Goal: Information Seeking & Learning: Learn about a topic

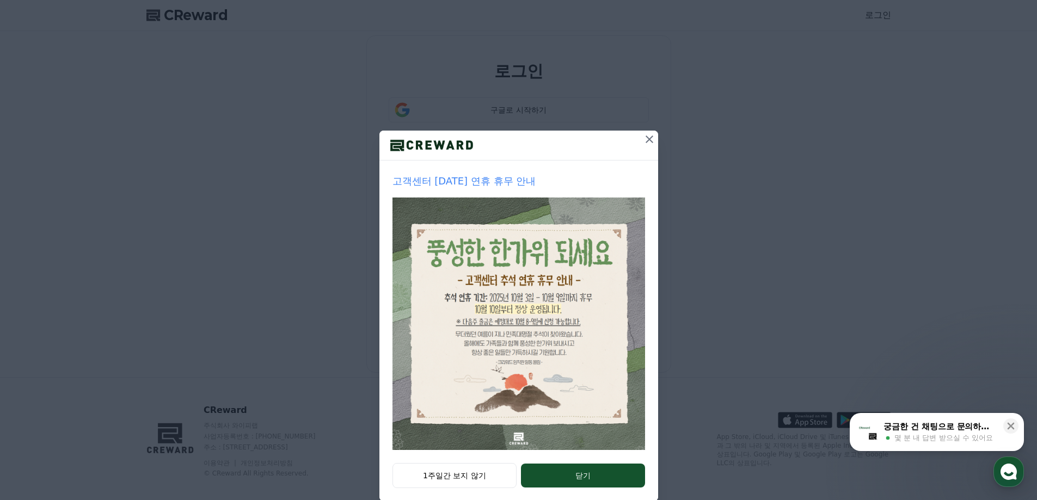
scroll to position [19, 0]
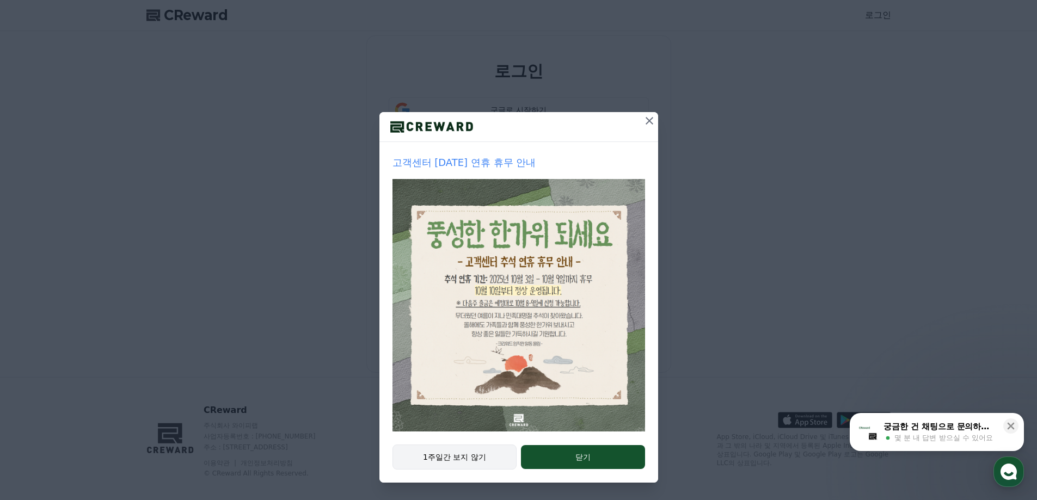
click at [469, 461] on button "1주일간 보지 않기" at bounding box center [455, 457] width 125 height 25
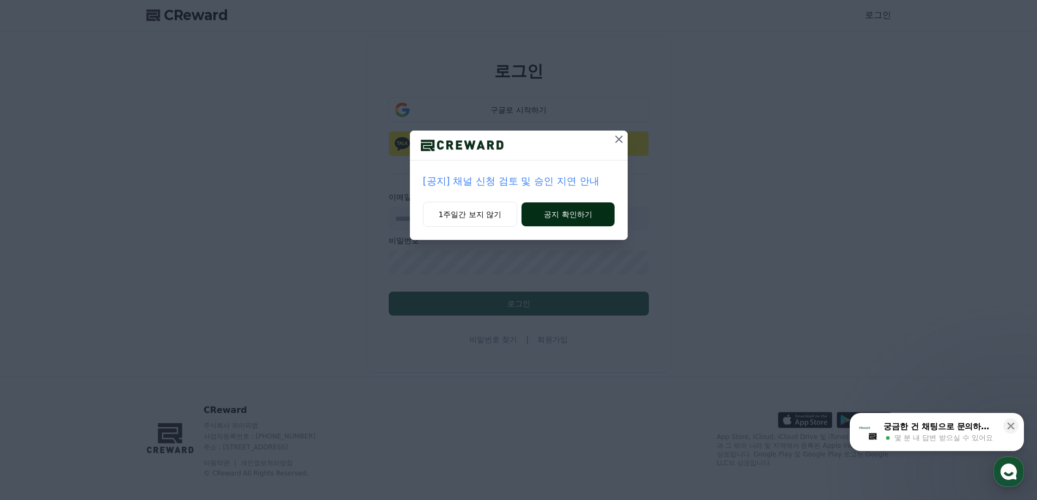
click at [564, 208] on button "공지 확인하기" at bounding box center [568, 215] width 93 height 24
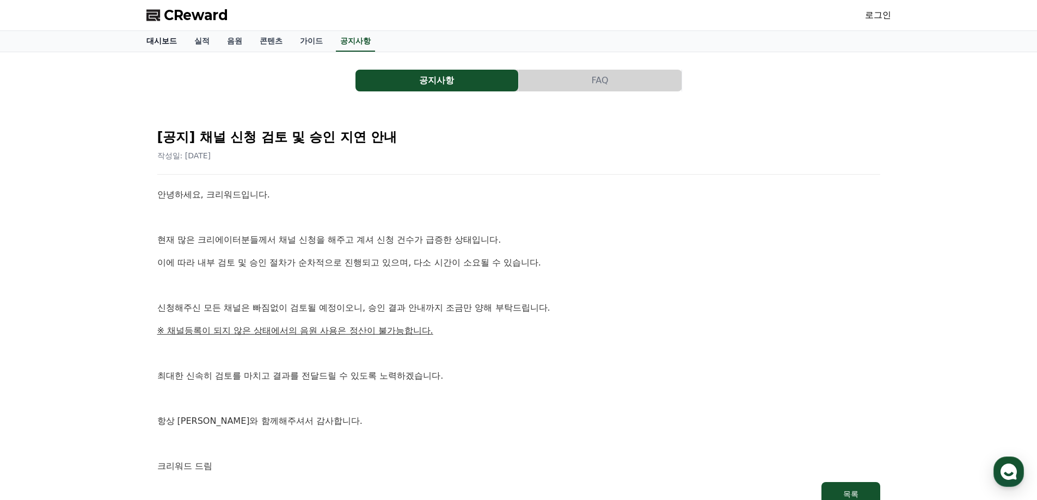
click at [162, 43] on link "대시보드" at bounding box center [162, 41] width 48 height 21
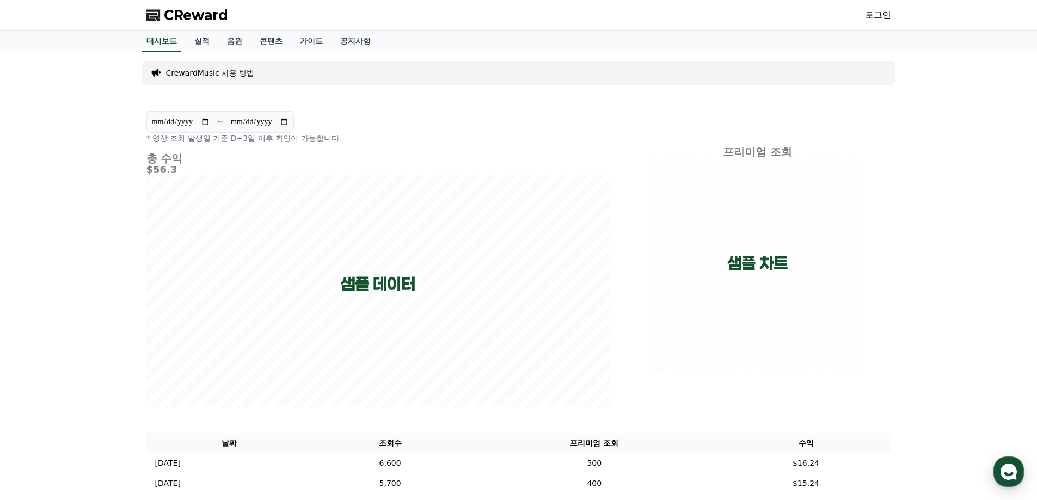
click at [875, 19] on link "로그인" at bounding box center [878, 15] width 26 height 13
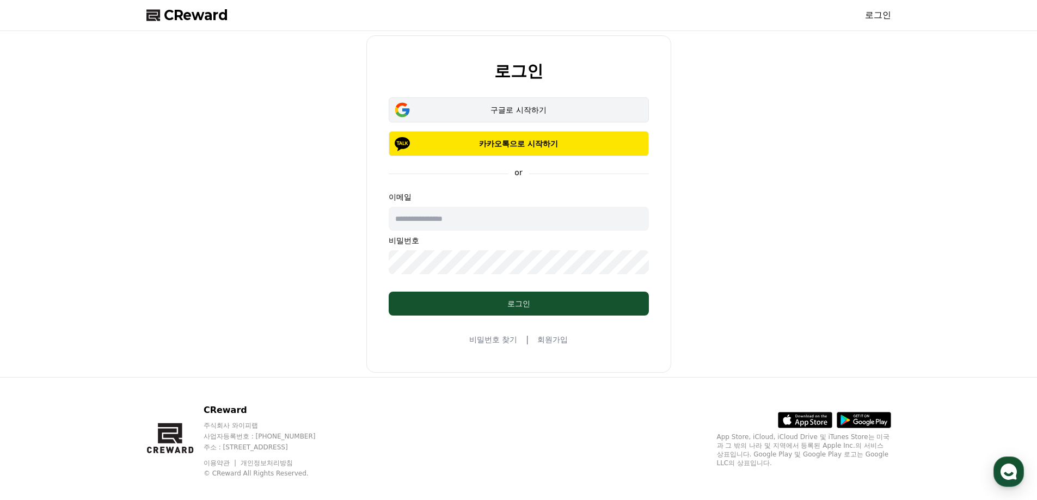
click at [522, 111] on div "구글로 시작하기" at bounding box center [519, 110] width 229 height 11
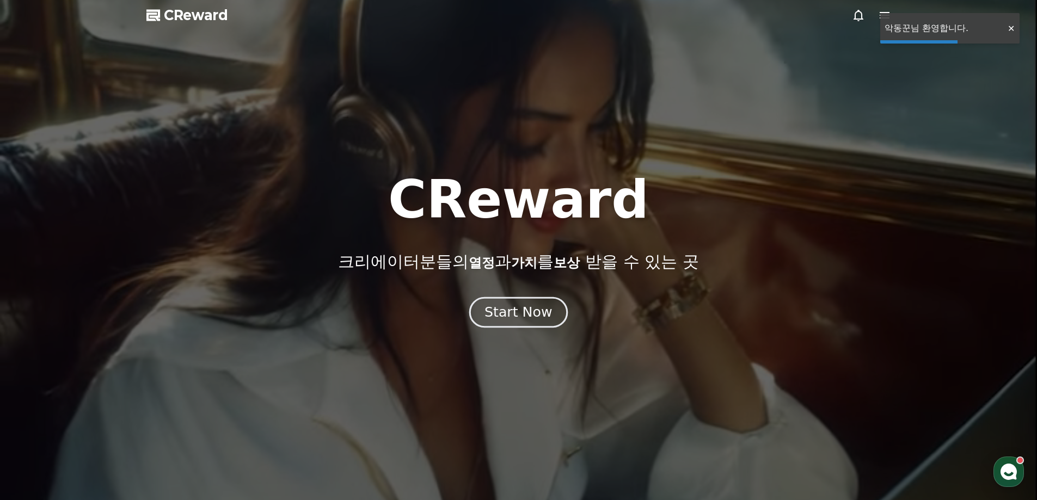
click at [534, 306] on div "Start Now" at bounding box center [519, 312] width 68 height 19
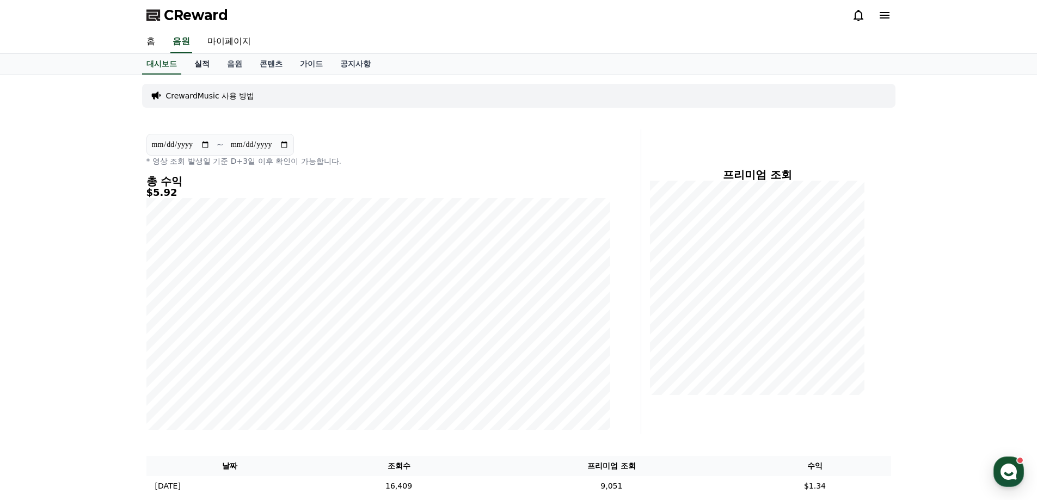
click at [209, 66] on link "실적" at bounding box center [202, 64] width 33 height 21
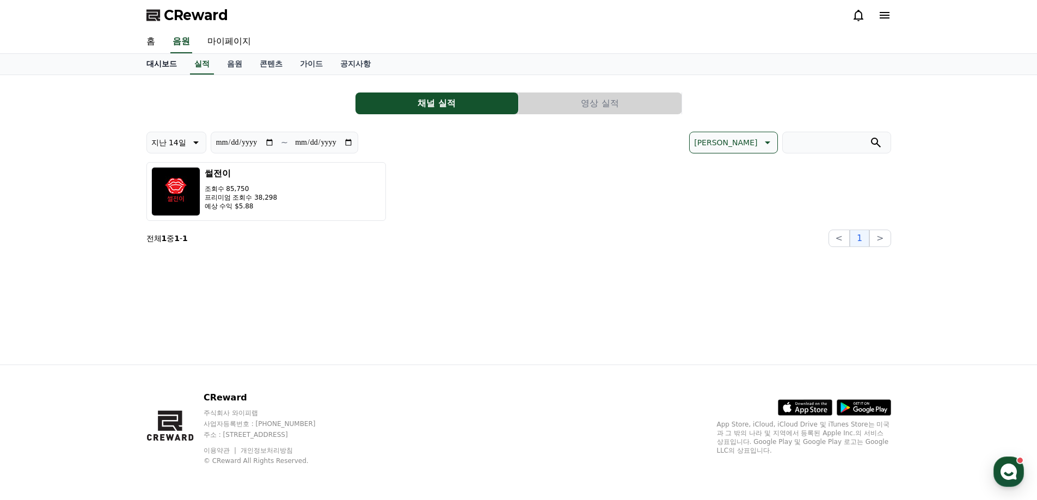
click at [163, 63] on link "대시보드" at bounding box center [162, 64] width 48 height 21
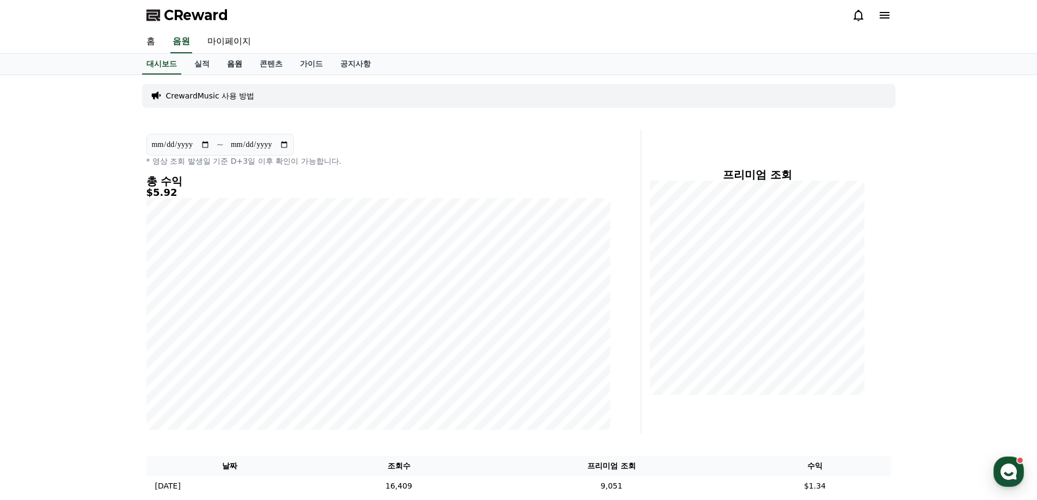
click at [237, 66] on link "음원" at bounding box center [234, 64] width 33 height 21
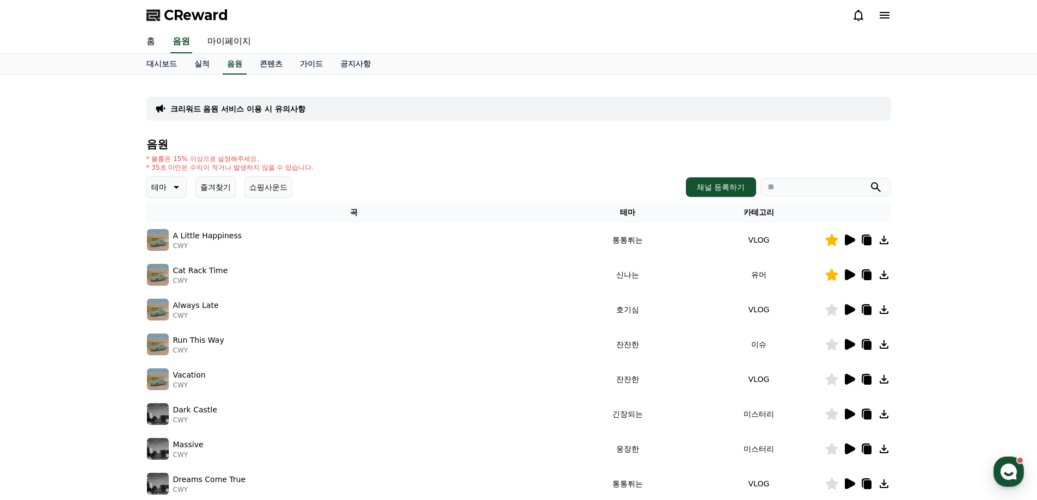
click at [212, 183] on button "즐겨찾기" at bounding box center [215, 187] width 40 height 22
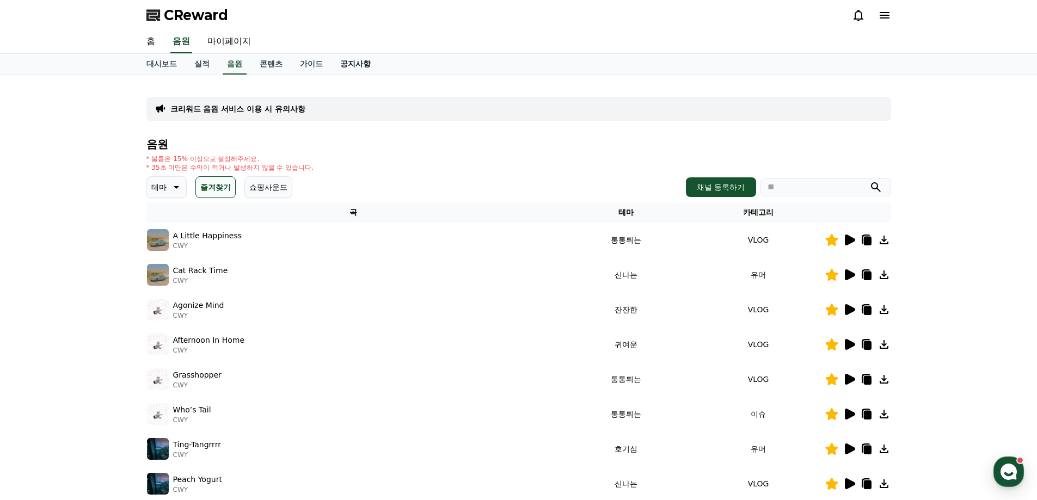
click at [363, 66] on link "공지사항" at bounding box center [356, 64] width 48 height 21
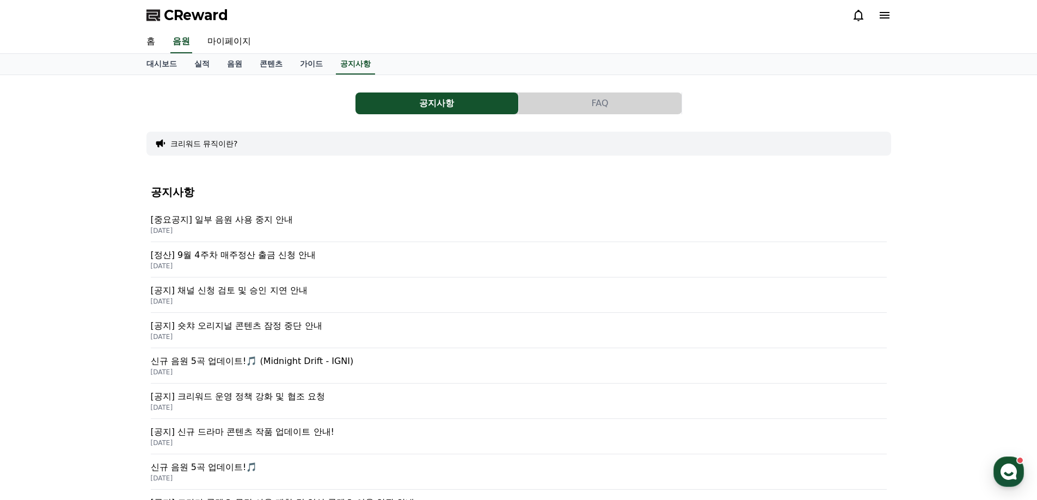
click at [256, 215] on p "[중요공지] 일부 음원 사용 중지 안내" at bounding box center [519, 219] width 736 height 13
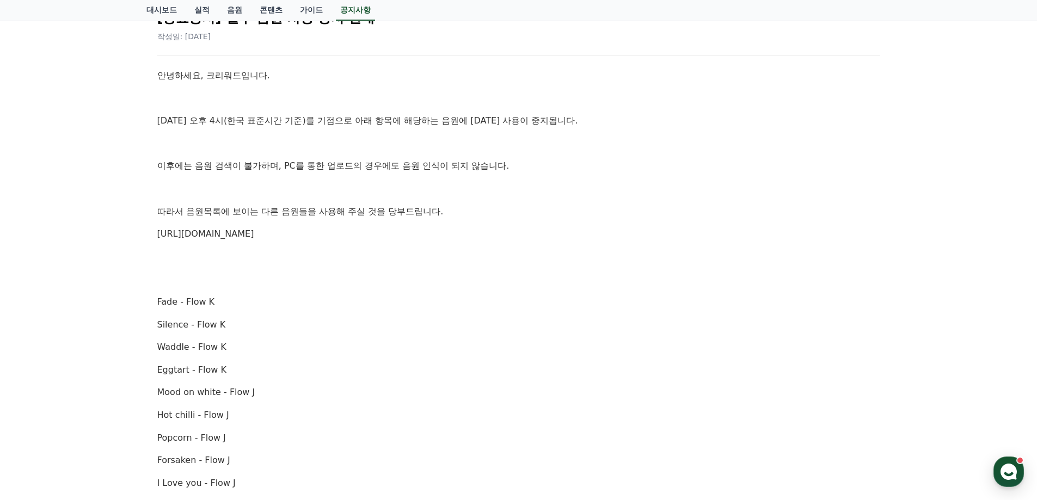
scroll to position [327, 0]
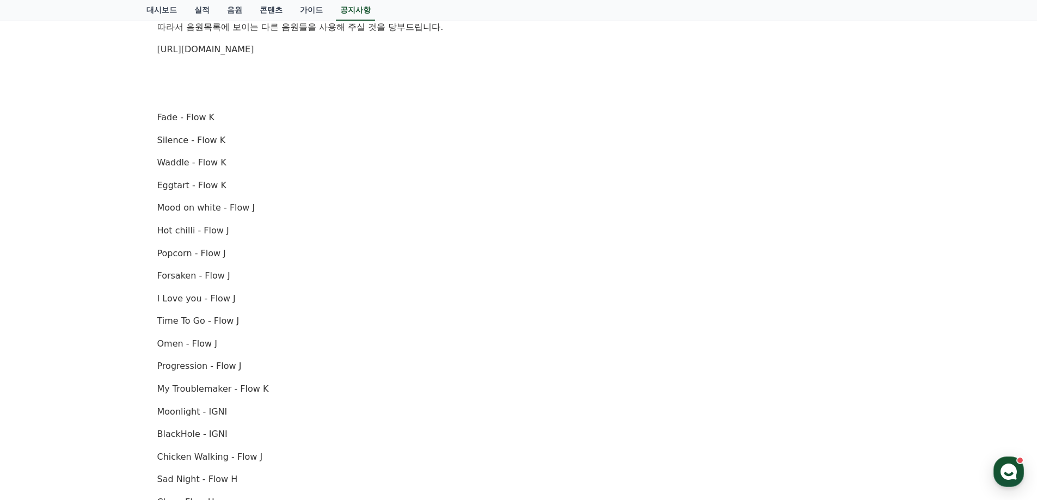
click at [163, 186] on p "Eggtart - Flow K" at bounding box center [518, 186] width 723 height 14
drag, startPoint x: 158, startPoint y: 188, endPoint x: 186, endPoint y: 188, distance: 27.2
click at [186, 188] on p "Eggtart - Flow K" at bounding box center [518, 186] width 723 height 14
copy p "Eggtart"
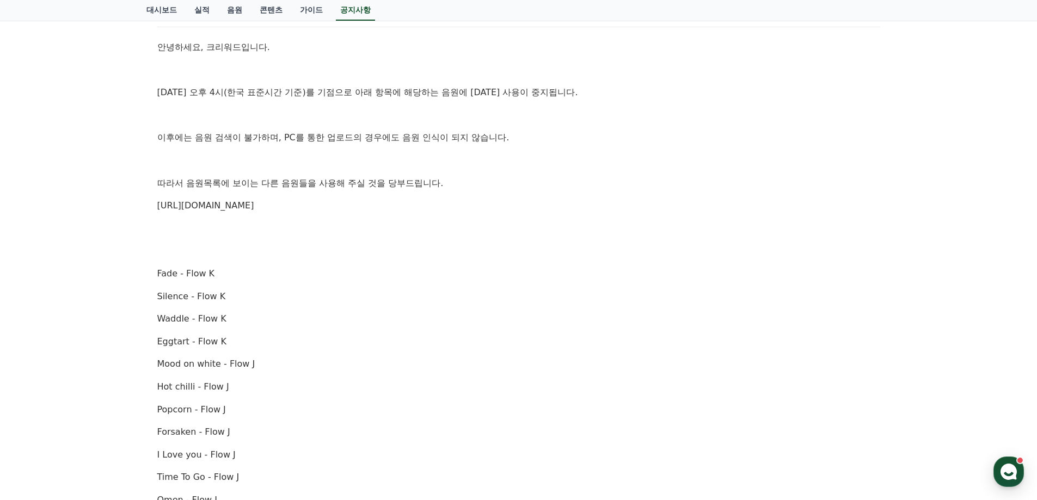
scroll to position [0, 0]
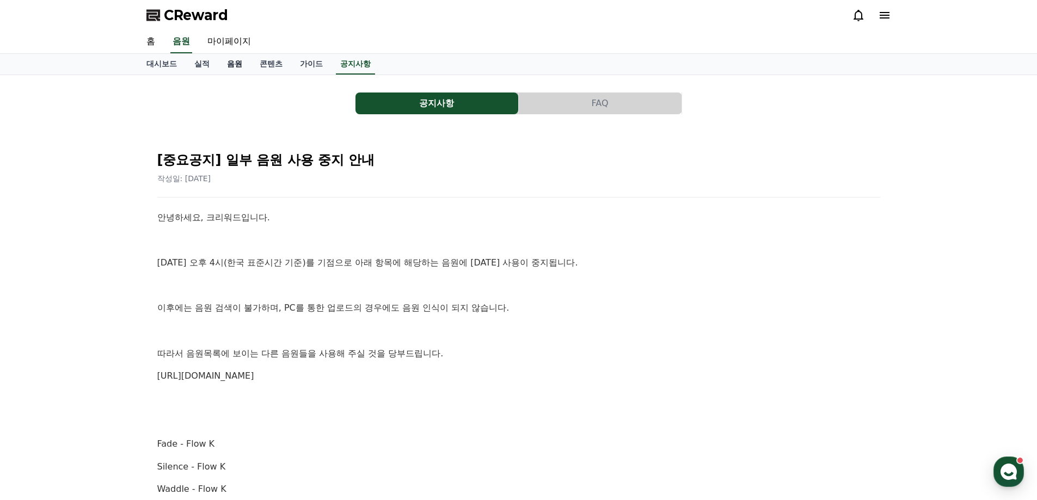
click at [231, 64] on link "음원" at bounding box center [234, 64] width 33 height 21
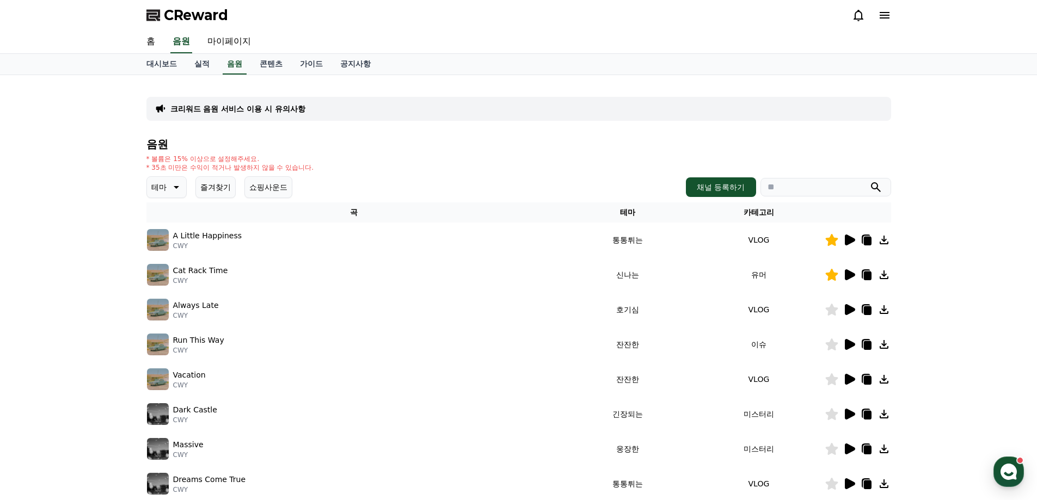
click at [855, 187] on input "search" at bounding box center [826, 187] width 131 height 19
paste input "*******"
click at [876, 187] on icon "submit" at bounding box center [876, 187] width 13 height 13
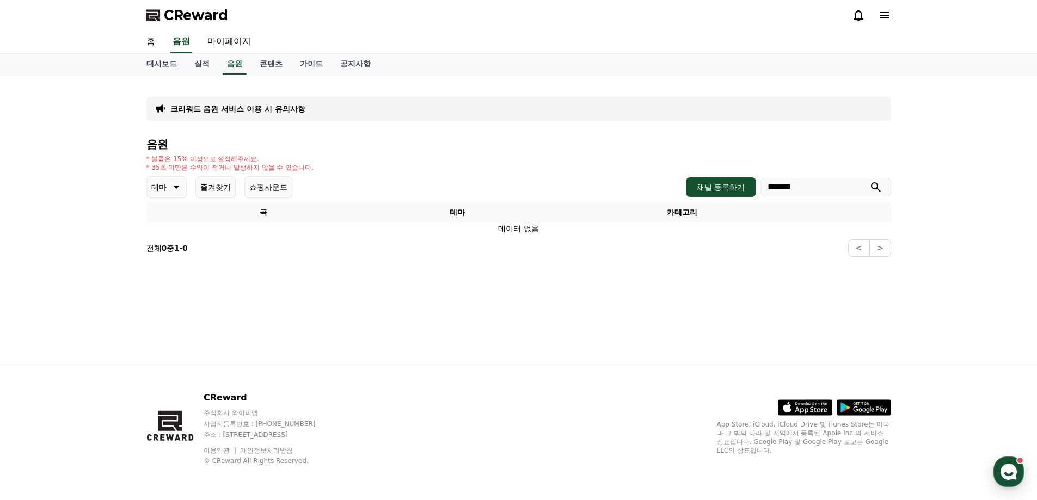
click at [876, 187] on icon "submit" at bounding box center [876, 187] width 13 height 13
drag, startPoint x: 839, startPoint y: 188, endPoint x: 513, endPoint y: 184, distance: 325.6
click at [514, 184] on div "테마 즐겨찾기 쇼핑사운드 채널 등록하기 *******" at bounding box center [518, 187] width 745 height 22
click at [833, 189] on input "*******" at bounding box center [826, 187] width 131 height 19
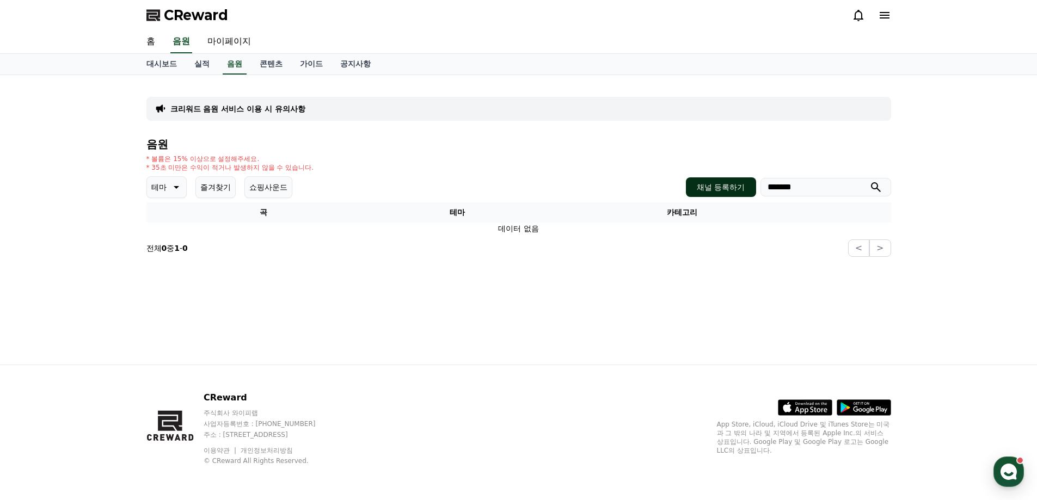
drag, startPoint x: 831, startPoint y: 189, endPoint x: 705, endPoint y: 194, distance: 126.4
click at [634, 187] on div "테마 즐겨찾기 쇼핑사운드 채널 등록하기 *******" at bounding box center [518, 187] width 745 height 22
paste input "search"
type input "****"
click at [875, 186] on icon "submit" at bounding box center [876, 187] width 13 height 13
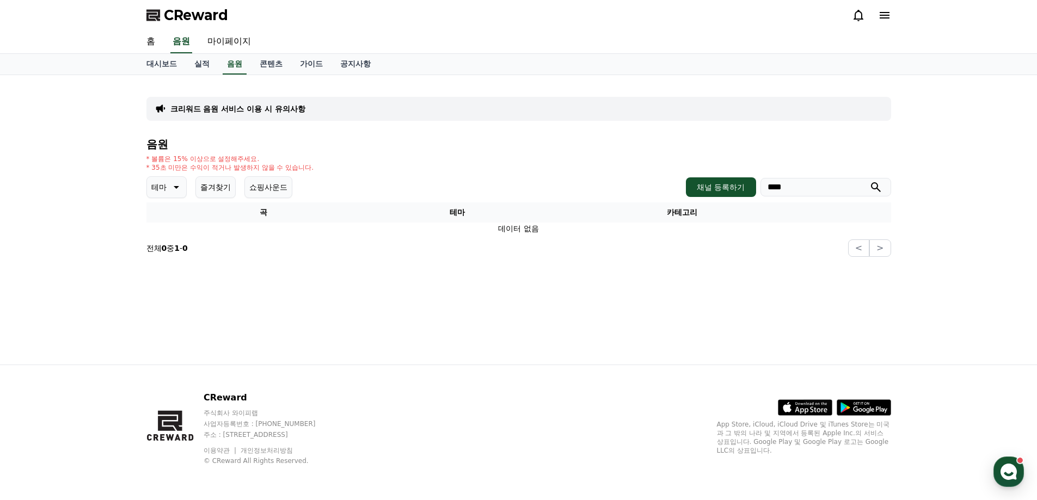
click at [875, 186] on icon "submit" at bounding box center [876, 187] width 13 height 13
click at [214, 186] on button "즐겨찾기" at bounding box center [215, 187] width 40 height 22
drag, startPoint x: 849, startPoint y: 185, endPoint x: 637, endPoint y: 175, distance: 212.0
click at [640, 175] on div "음원 * 볼륨은 15% 이상으로 설정해주세요. * 35초 미만은 수익이 적거나 발생하지 않을 수 있습니다. 테마 즐겨찾기 쇼핑사운드 채널 등록…" at bounding box center [518, 197] width 745 height 119
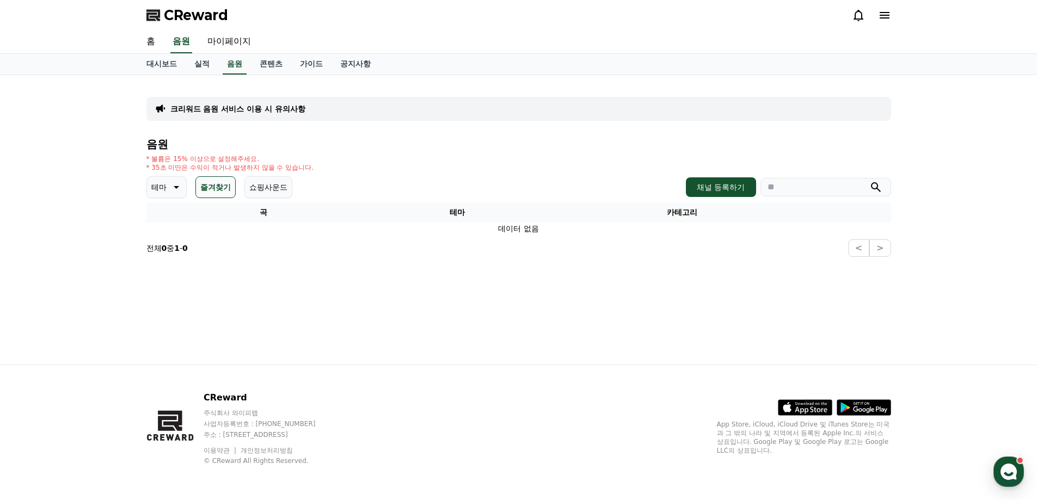
click at [876, 188] on icon "submit" at bounding box center [876, 187] width 10 height 10
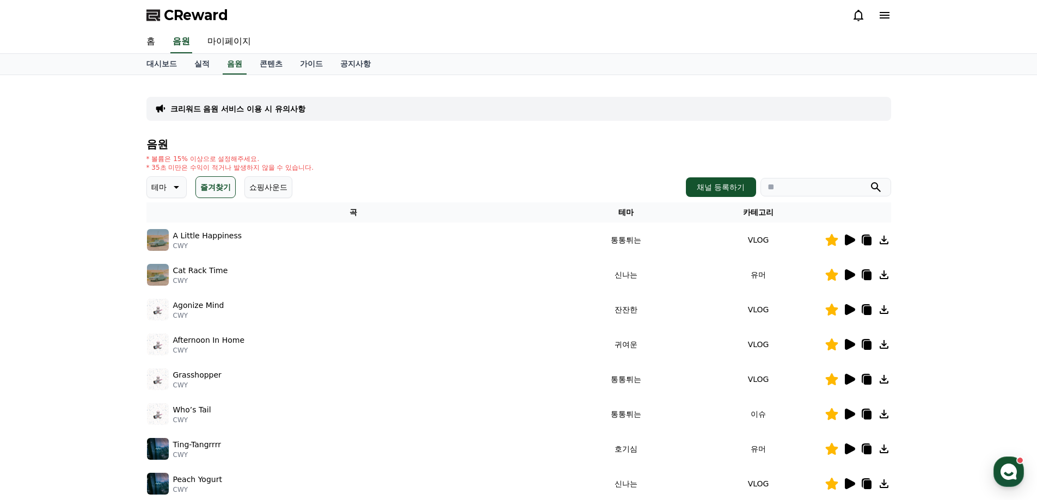
click at [217, 188] on button "즐겨찾기" at bounding box center [215, 187] width 40 height 22
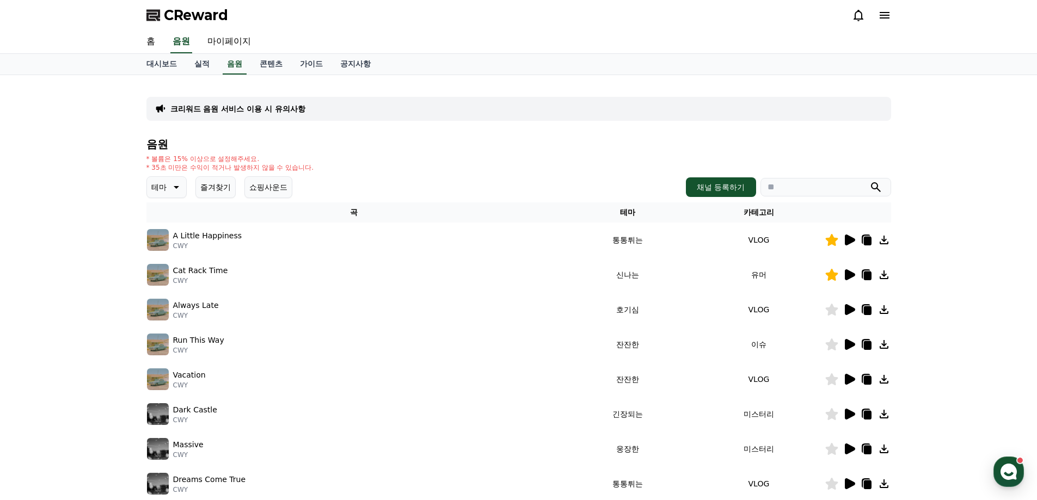
click at [218, 185] on button "즐겨찾기" at bounding box center [215, 187] width 40 height 22
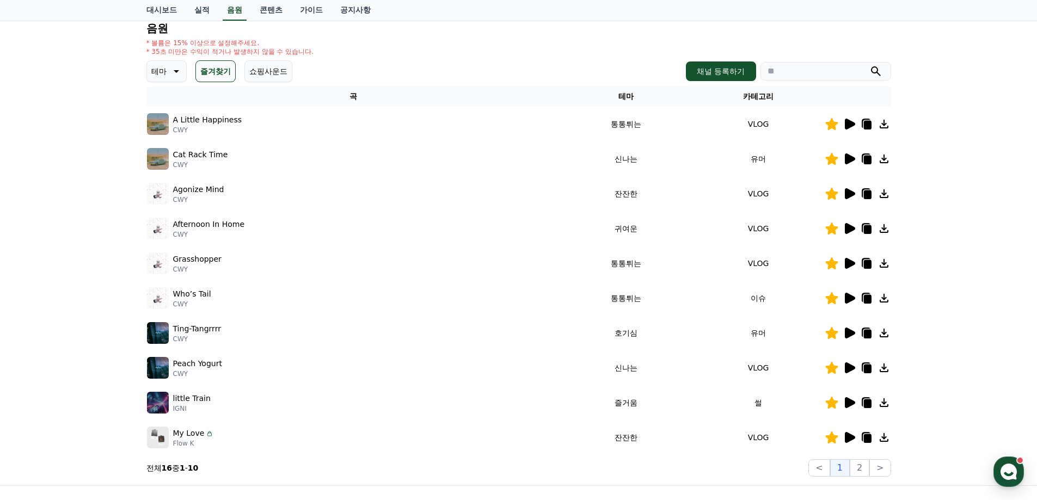
scroll to position [163, 0]
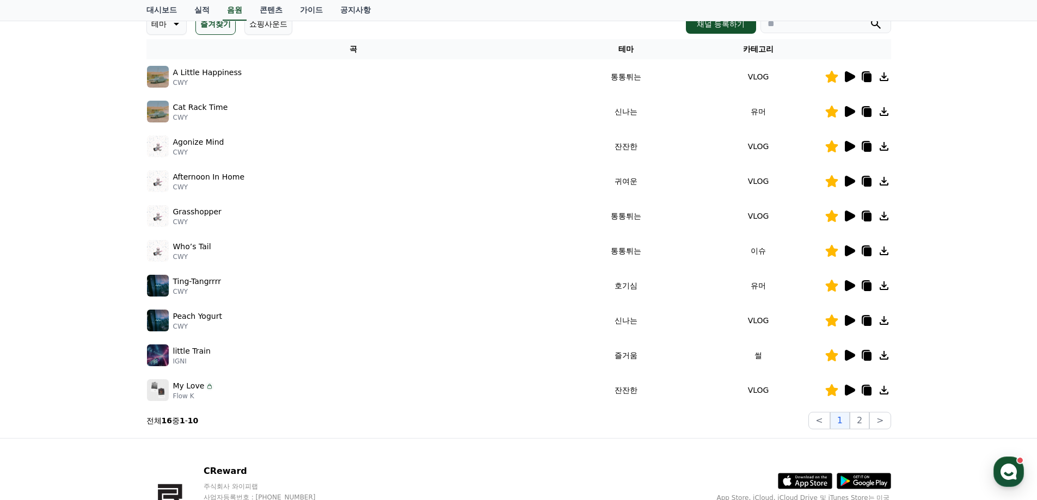
click at [847, 146] on icon at bounding box center [850, 146] width 10 height 11
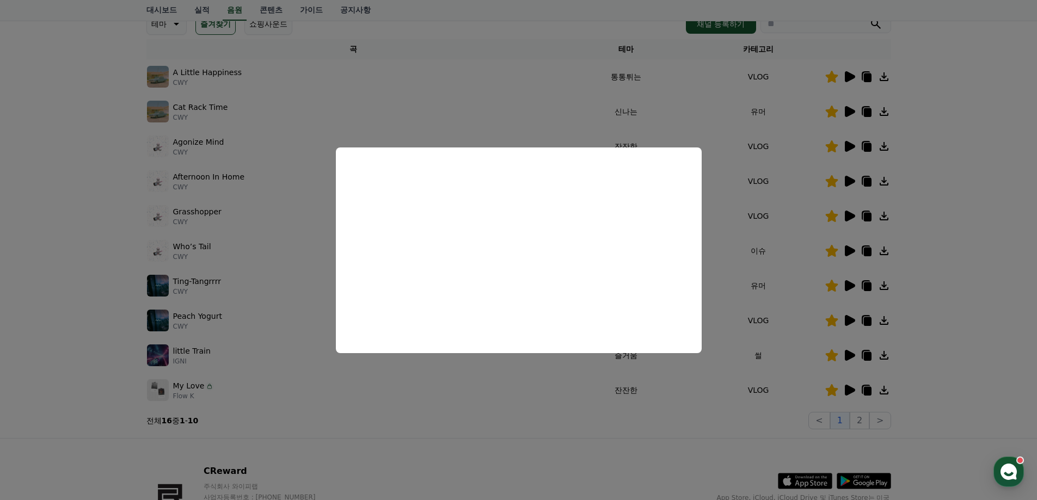
click at [945, 212] on button "close modal" at bounding box center [518, 250] width 1037 height 500
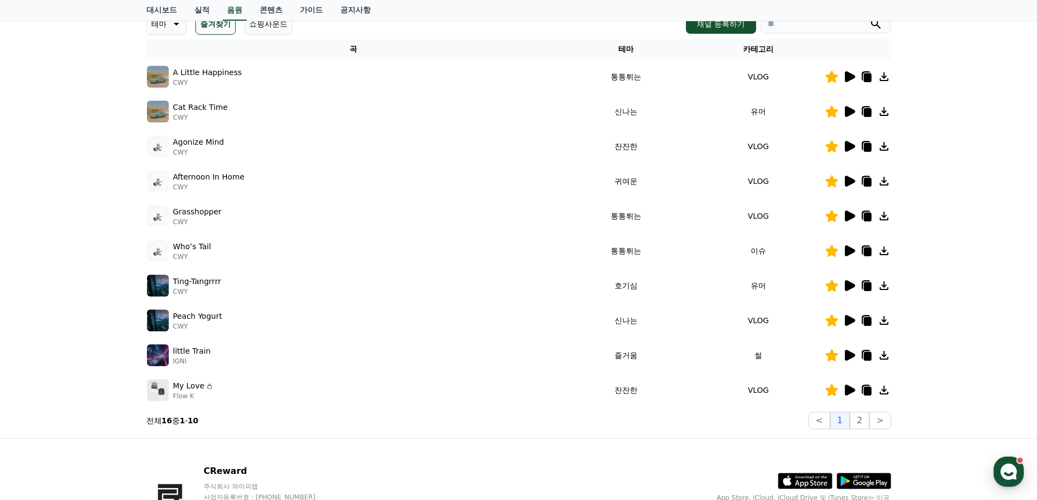
click at [851, 113] on icon at bounding box center [850, 111] width 10 height 11
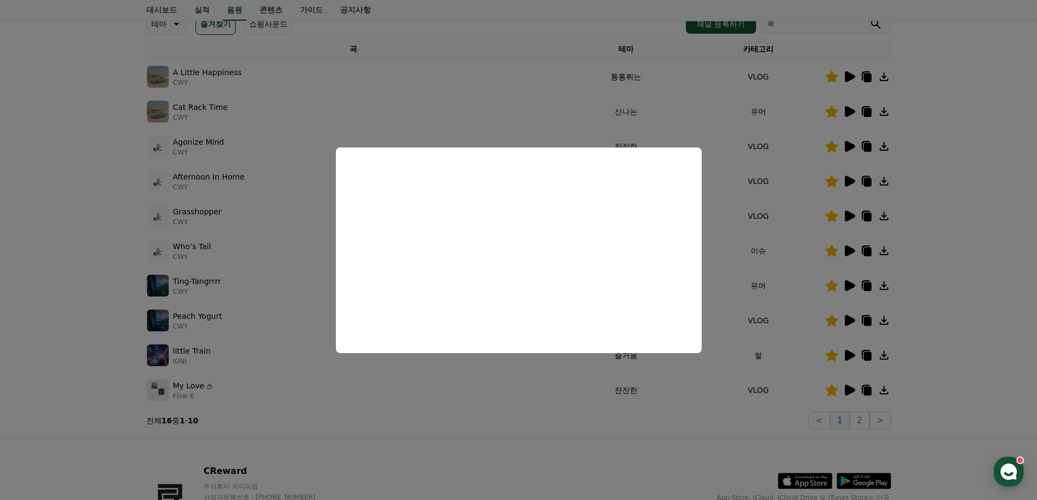
click at [922, 171] on button "close modal" at bounding box center [518, 250] width 1037 height 500
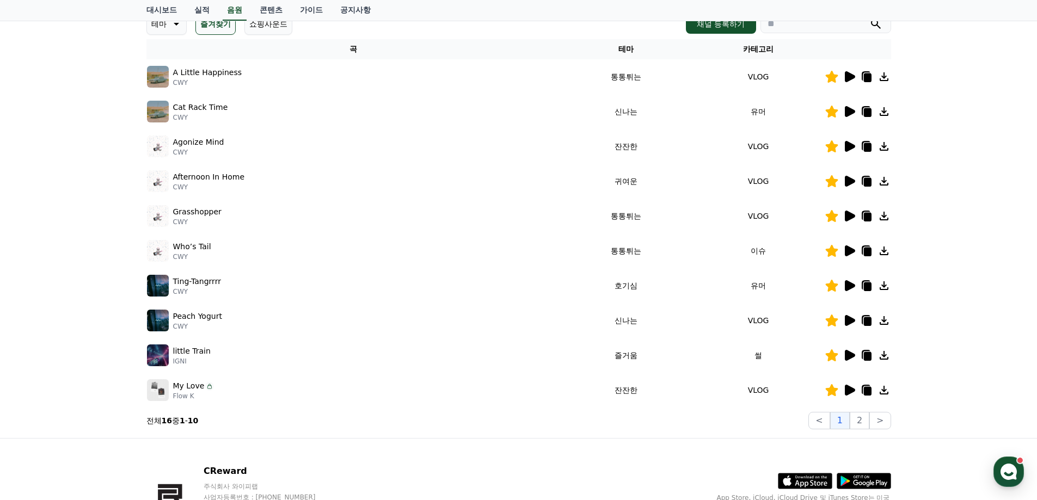
click at [851, 180] on icon at bounding box center [850, 181] width 10 height 11
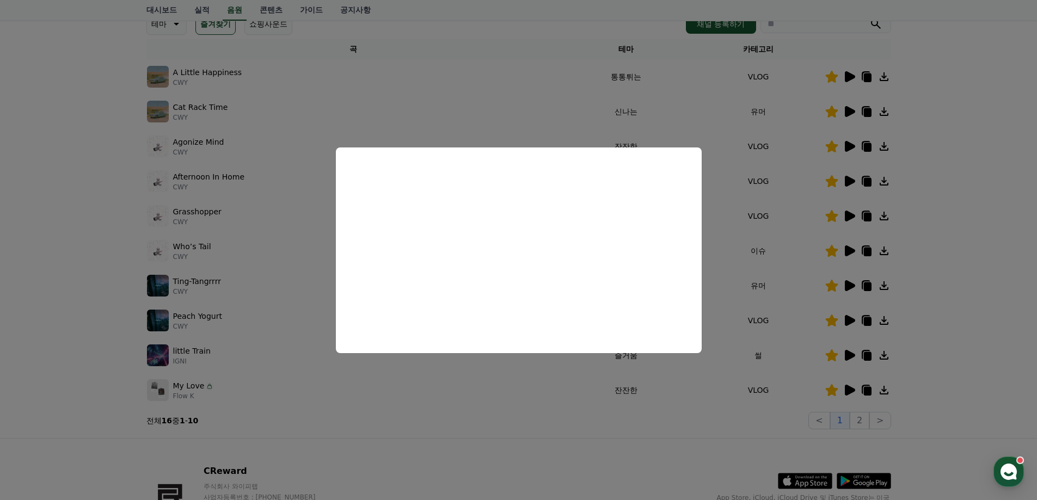
click at [946, 224] on button "close modal" at bounding box center [518, 250] width 1037 height 500
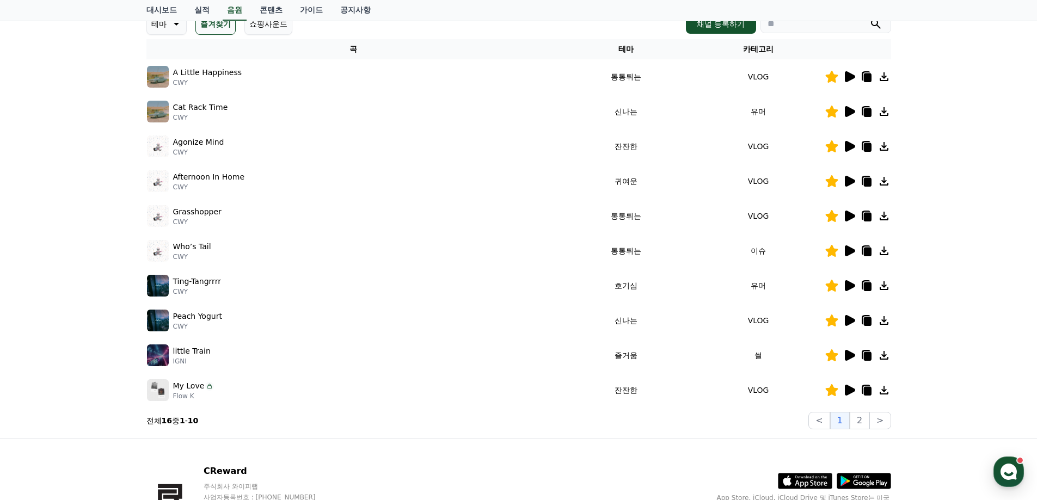
click at [850, 216] on icon at bounding box center [850, 216] width 10 height 11
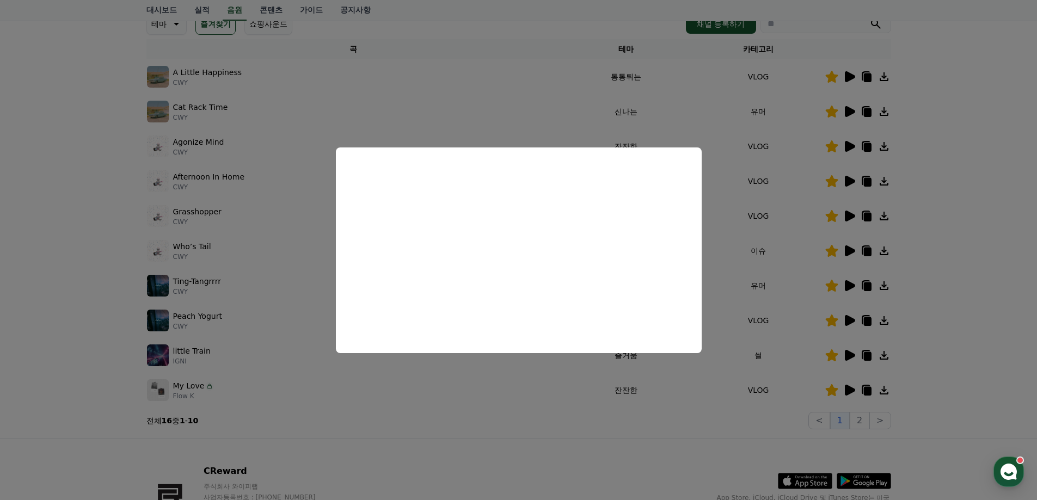
click at [955, 253] on button "close modal" at bounding box center [518, 250] width 1037 height 500
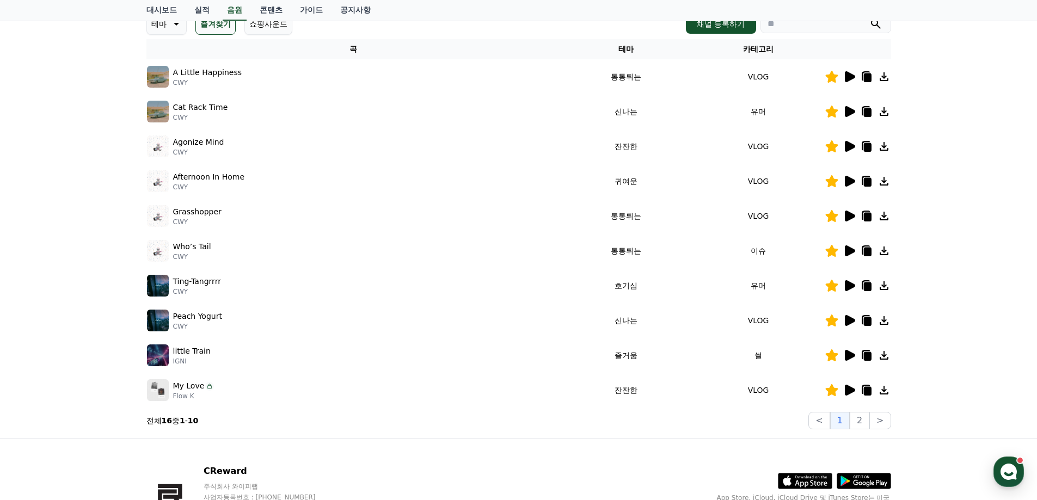
click at [847, 248] on icon at bounding box center [850, 251] width 10 height 11
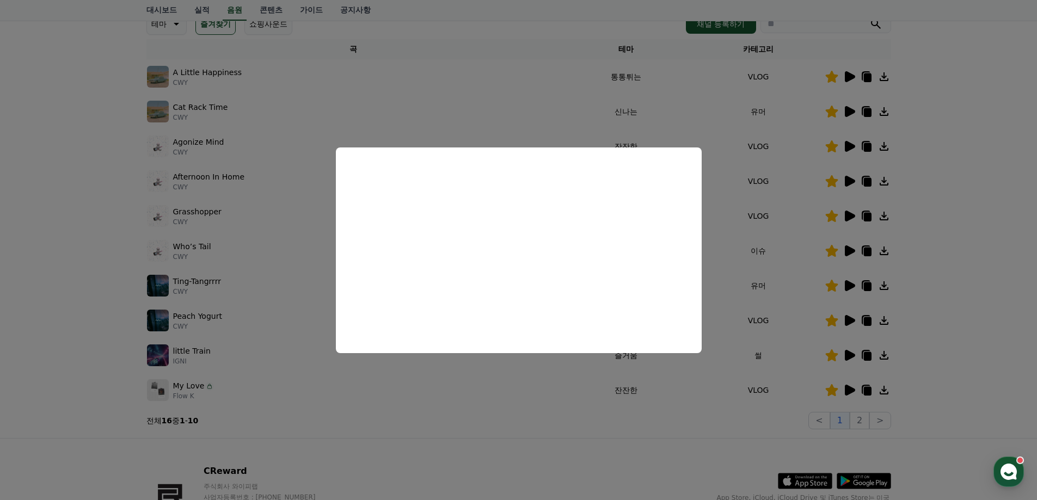
click at [949, 256] on button "close modal" at bounding box center [518, 250] width 1037 height 500
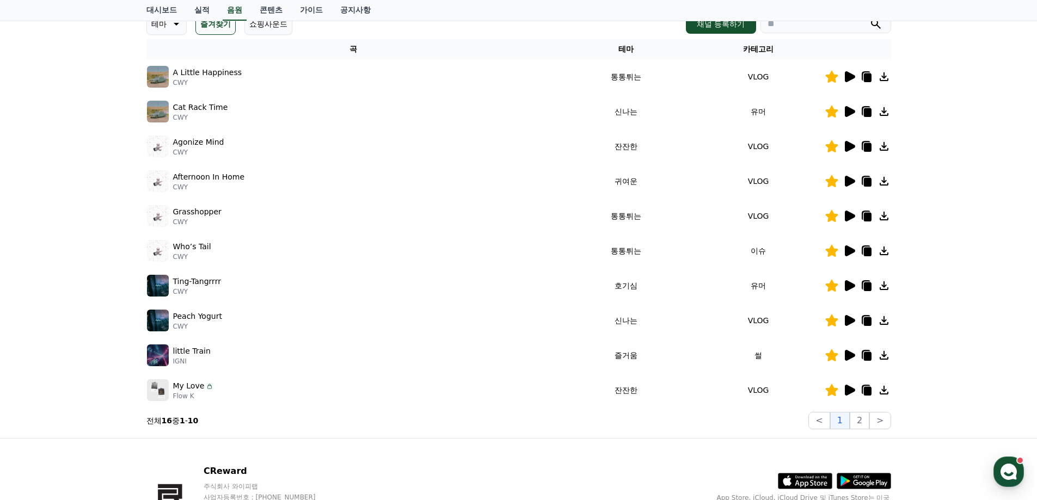
click at [852, 287] on icon at bounding box center [850, 285] width 10 height 11
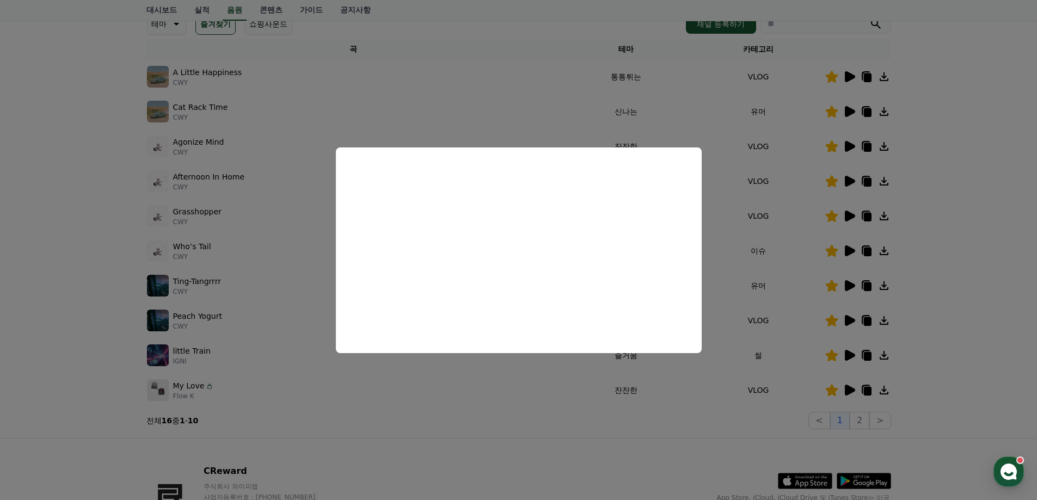
click at [959, 298] on button "close modal" at bounding box center [518, 250] width 1037 height 500
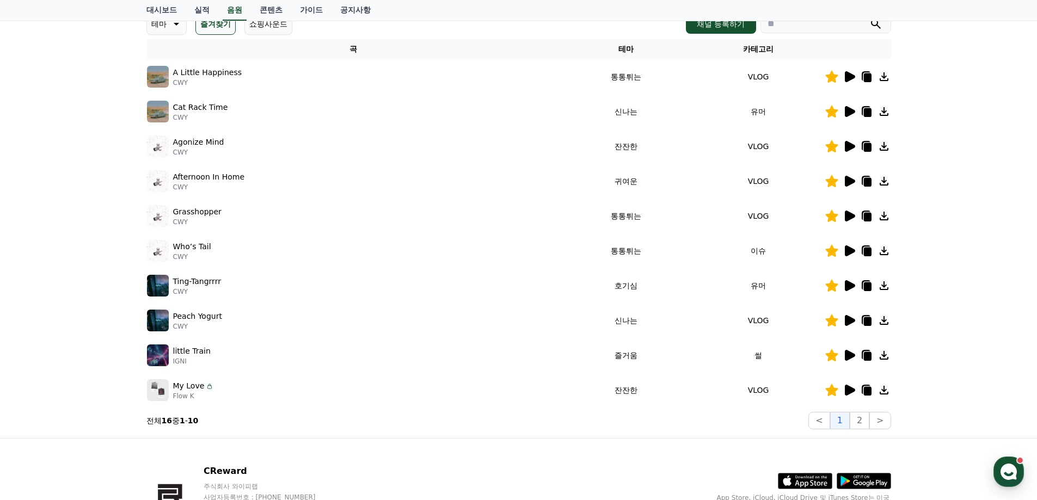
click at [850, 320] on icon at bounding box center [850, 320] width 10 height 11
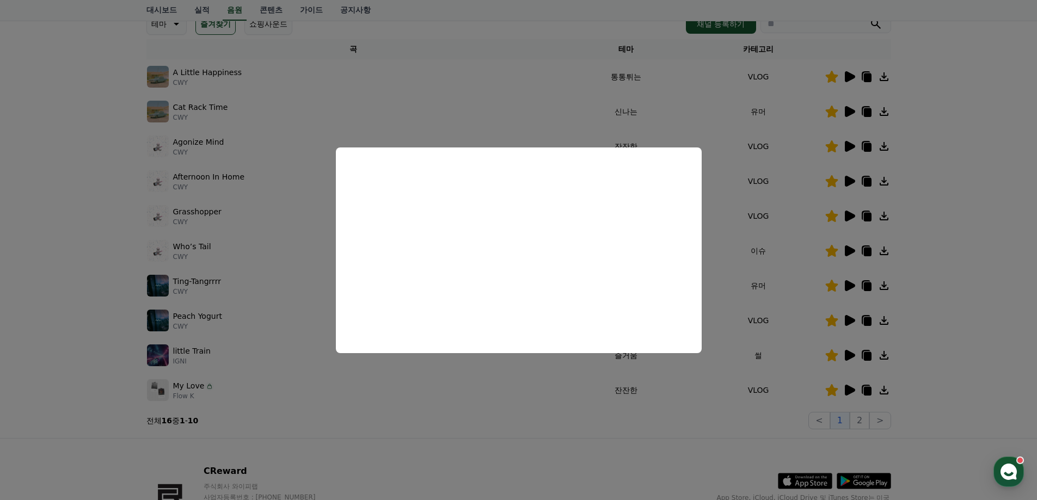
click at [959, 305] on button "close modal" at bounding box center [518, 250] width 1037 height 500
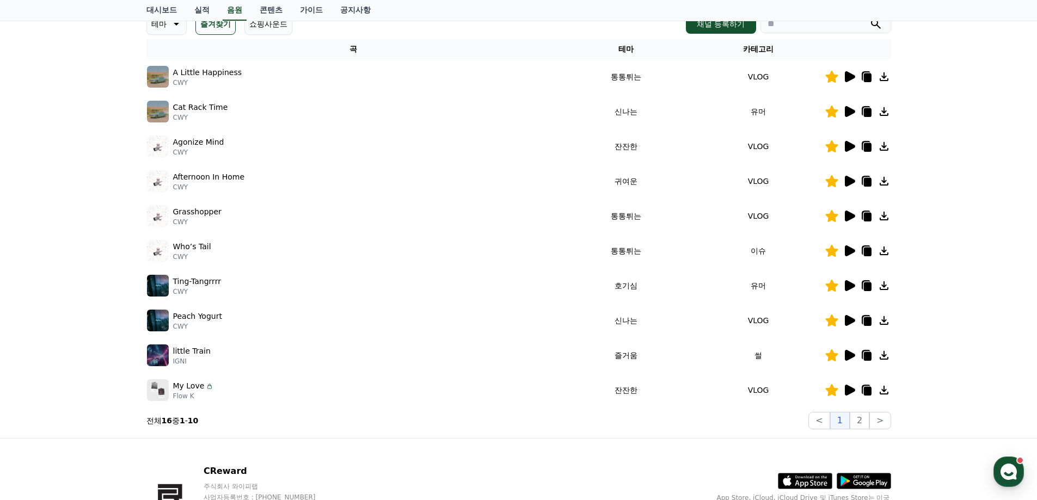
click at [852, 353] on icon at bounding box center [850, 355] width 10 height 11
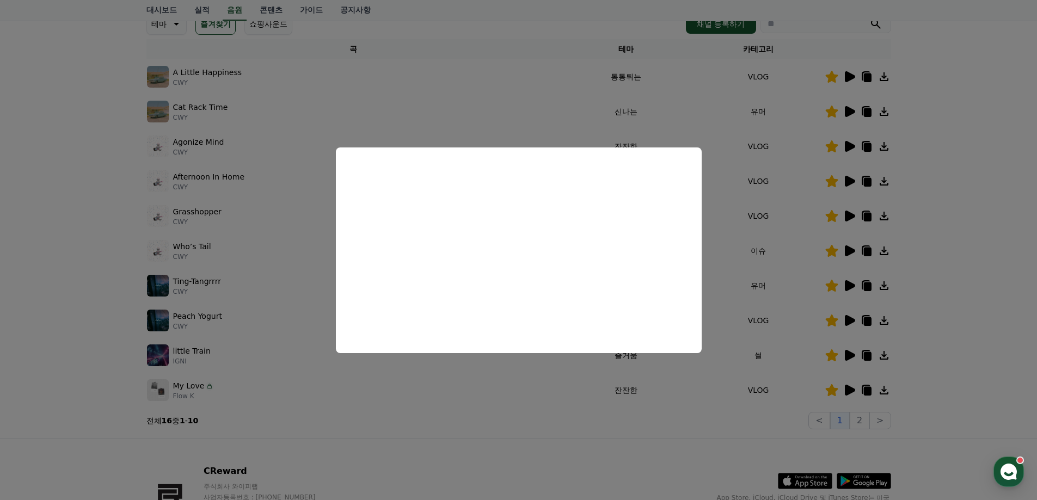
click at [980, 319] on button "close modal" at bounding box center [518, 250] width 1037 height 500
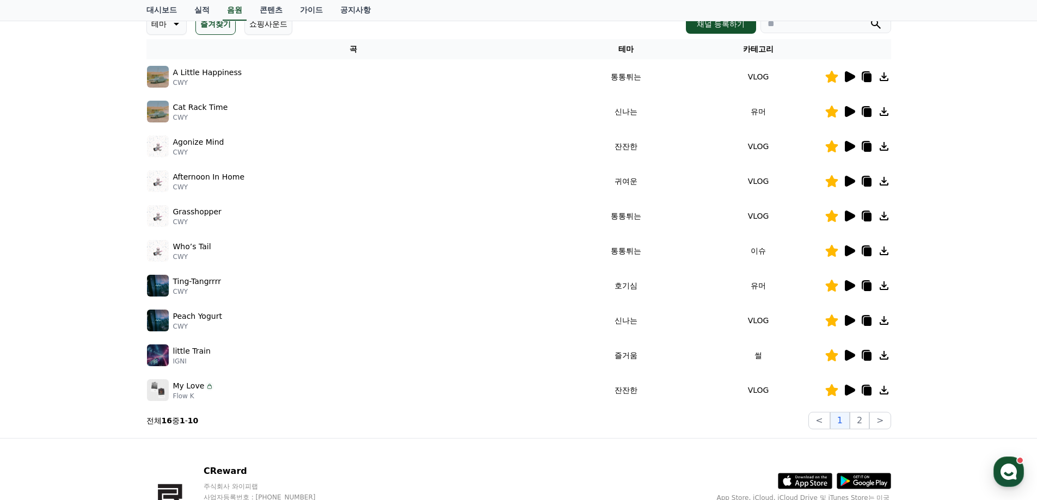
click at [849, 387] on icon at bounding box center [850, 390] width 10 height 11
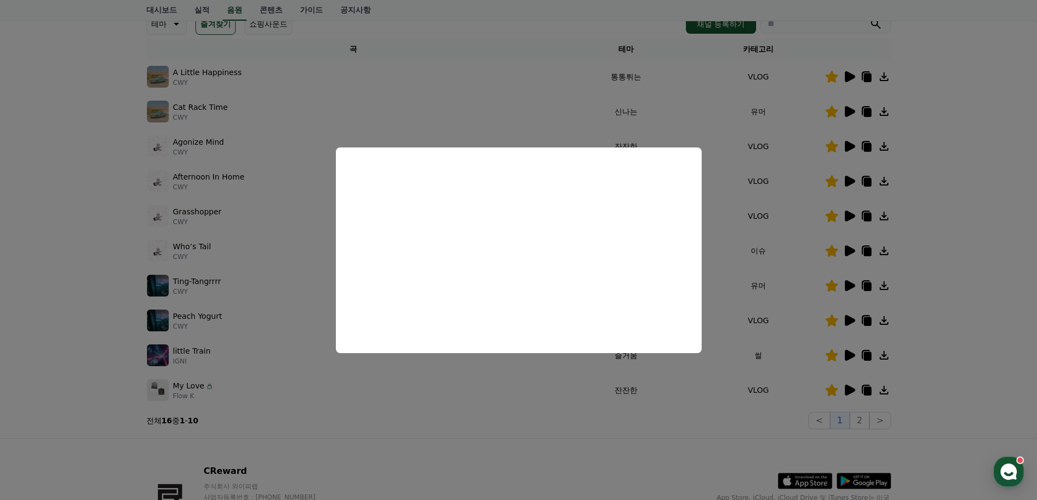
click at [970, 311] on button "close modal" at bounding box center [518, 250] width 1037 height 500
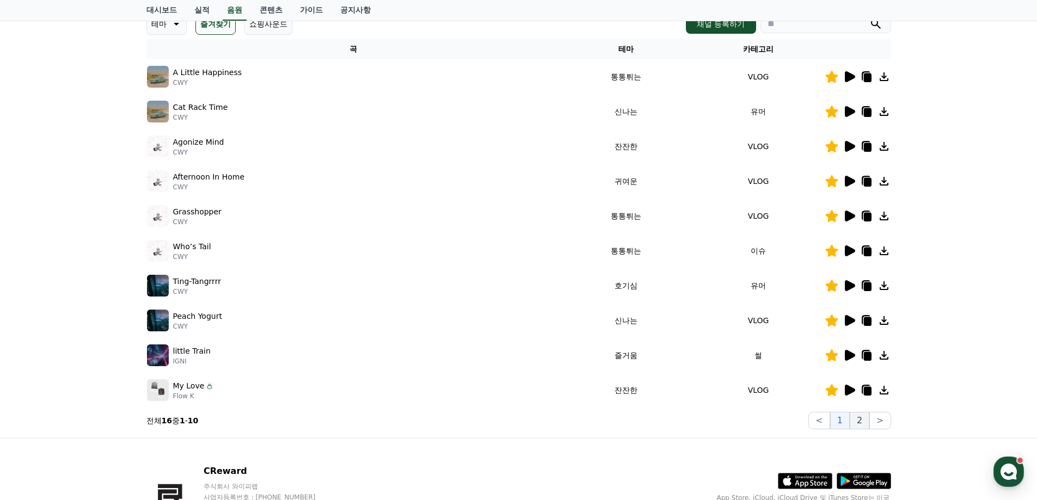
click at [861, 421] on button "2" at bounding box center [860, 420] width 20 height 17
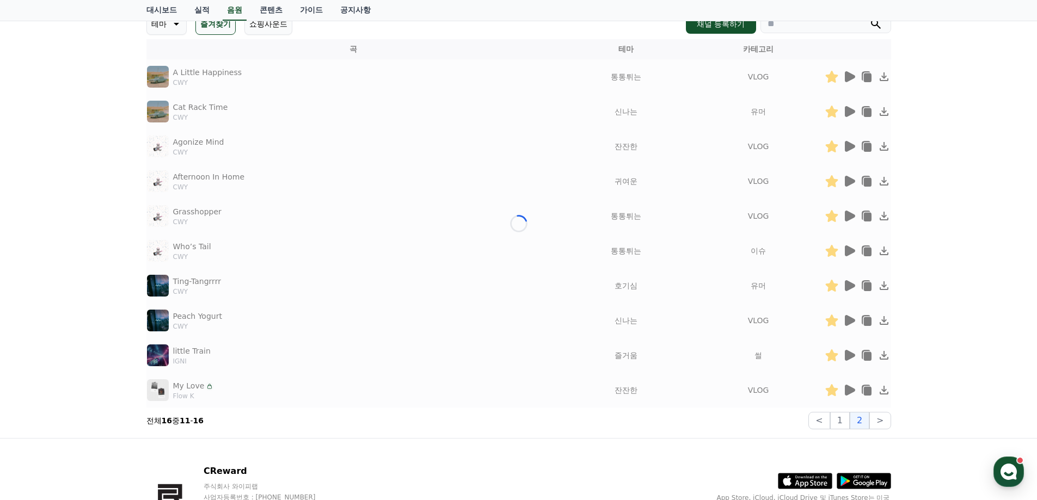
scroll to position [97, 0]
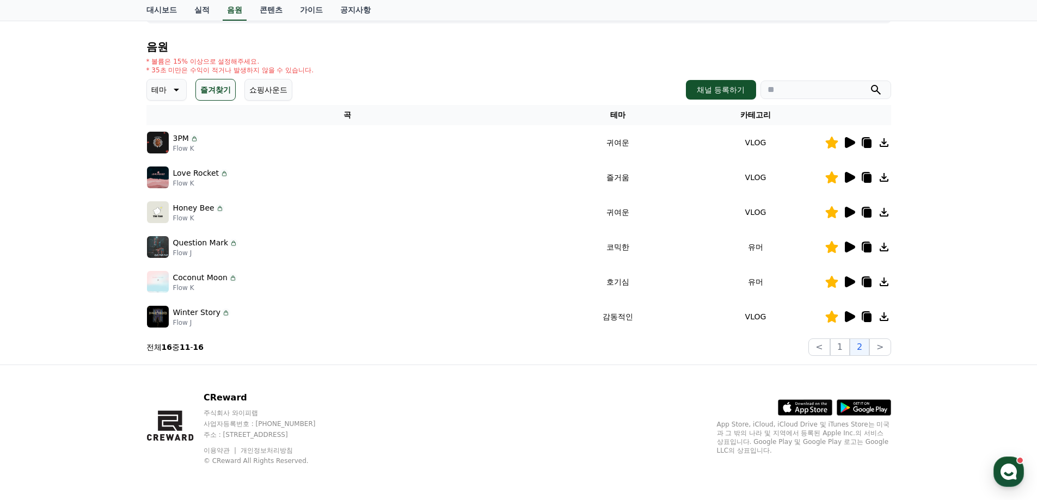
click at [849, 140] on icon at bounding box center [850, 142] width 10 height 11
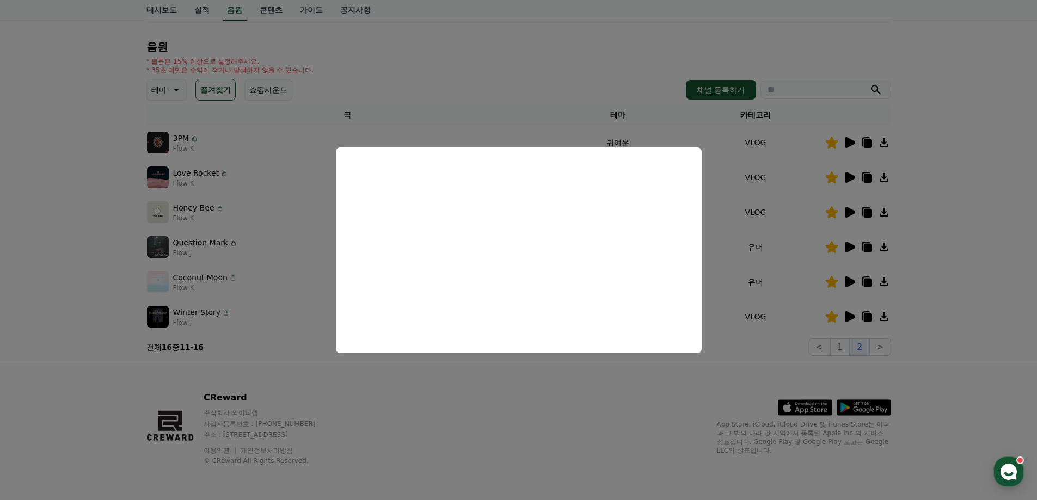
click at [946, 226] on button "close modal" at bounding box center [518, 250] width 1037 height 500
click at [843, 176] on icon at bounding box center [849, 177] width 13 height 13
click at [948, 217] on button "close modal" at bounding box center [518, 250] width 1037 height 500
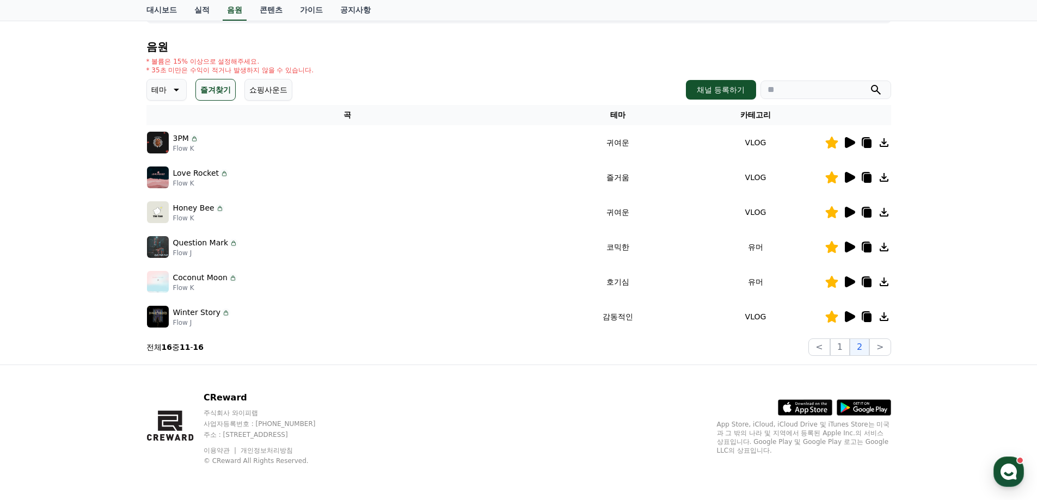
click at [849, 212] on icon at bounding box center [850, 212] width 10 height 11
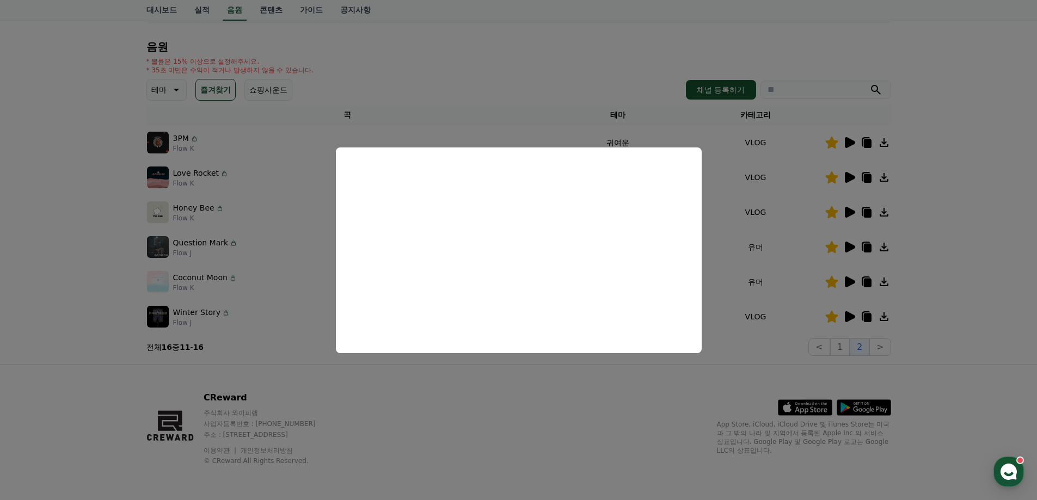
click at [954, 222] on button "close modal" at bounding box center [518, 250] width 1037 height 500
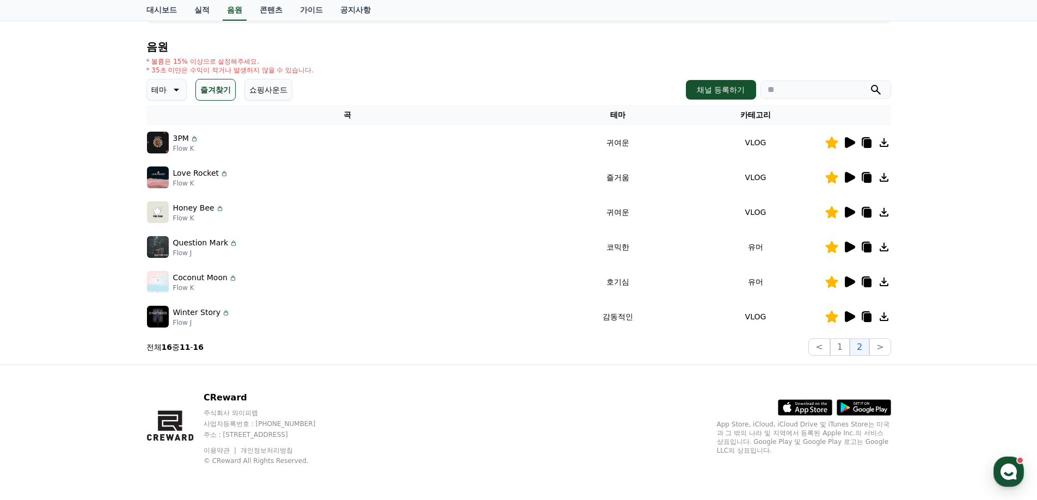
click at [852, 249] on icon at bounding box center [850, 247] width 10 height 11
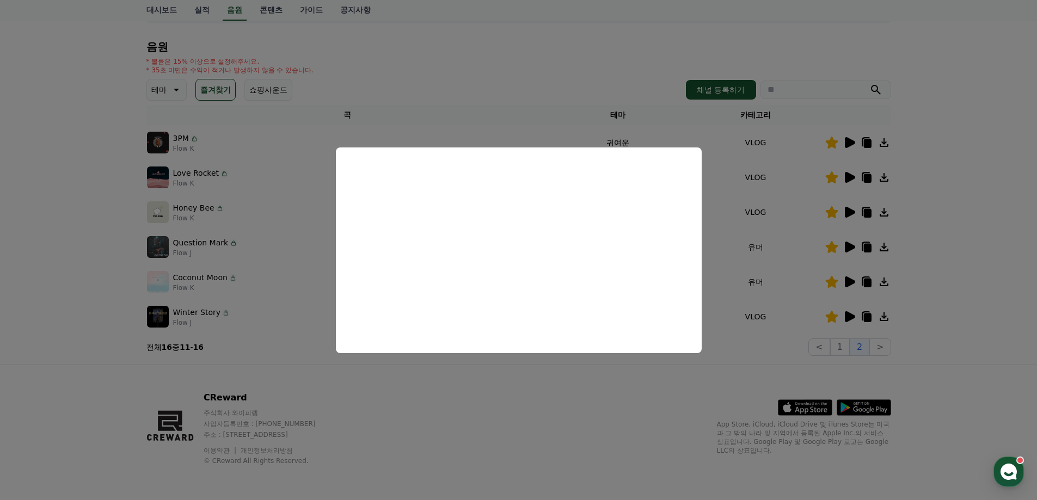
click at [940, 273] on button "close modal" at bounding box center [518, 250] width 1037 height 500
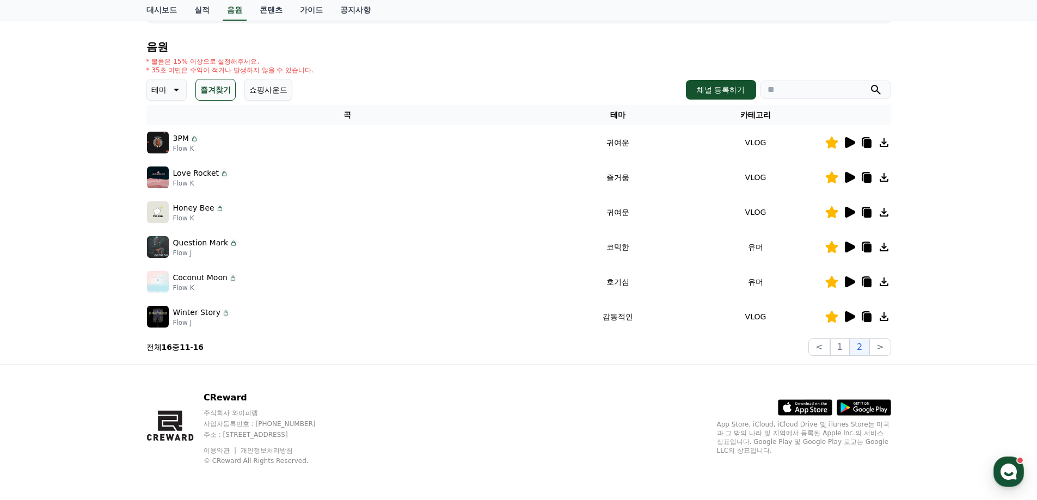
click at [852, 284] on icon at bounding box center [850, 282] width 10 height 11
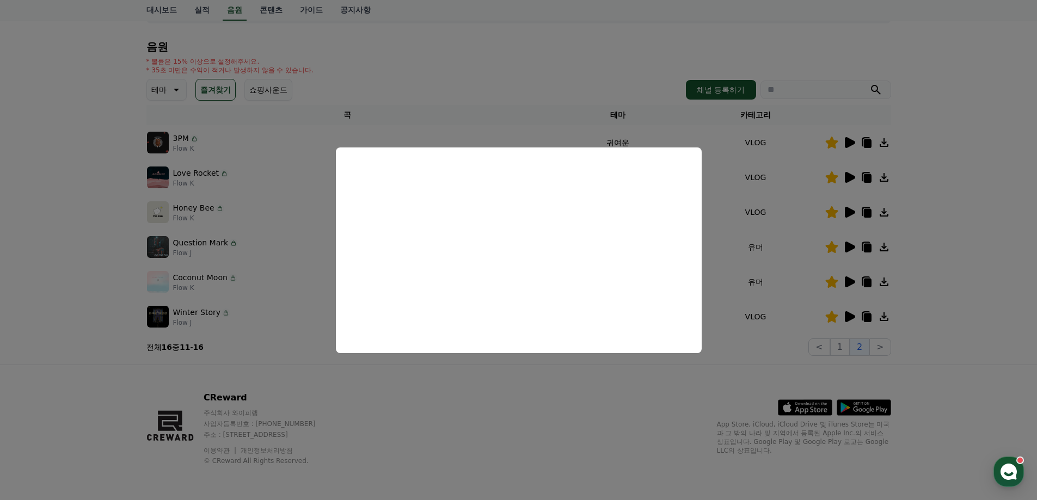
click at [950, 354] on button "close modal" at bounding box center [518, 250] width 1037 height 500
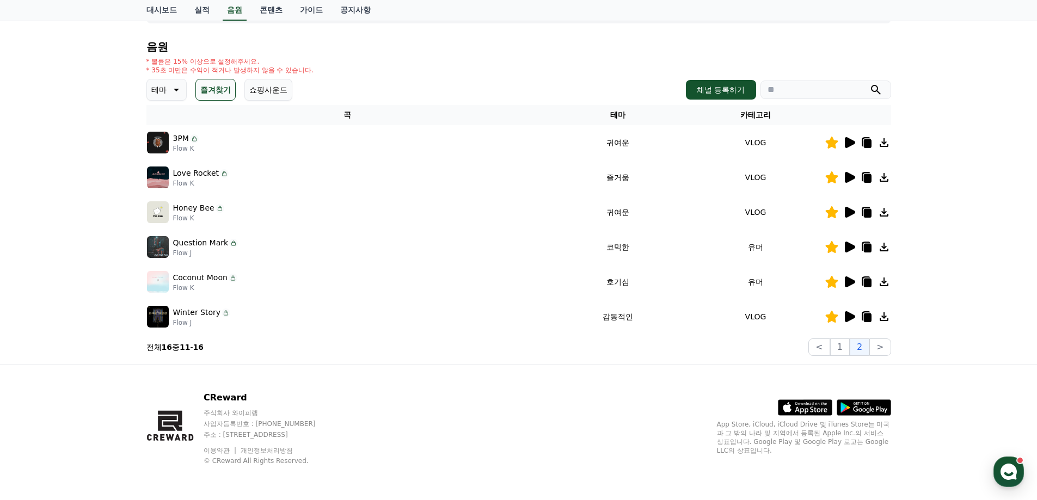
click at [854, 316] on icon at bounding box center [850, 316] width 10 height 11
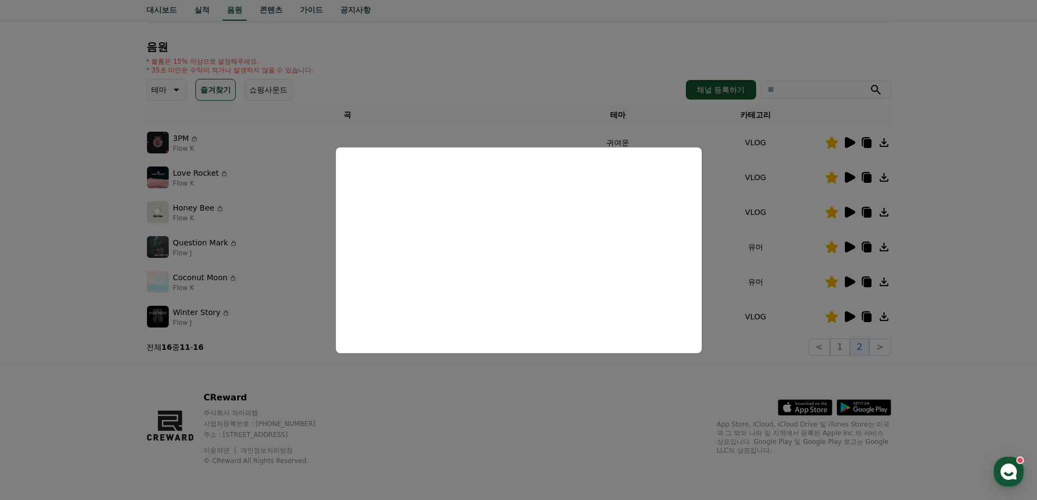
click at [963, 256] on button "close modal" at bounding box center [518, 250] width 1037 height 500
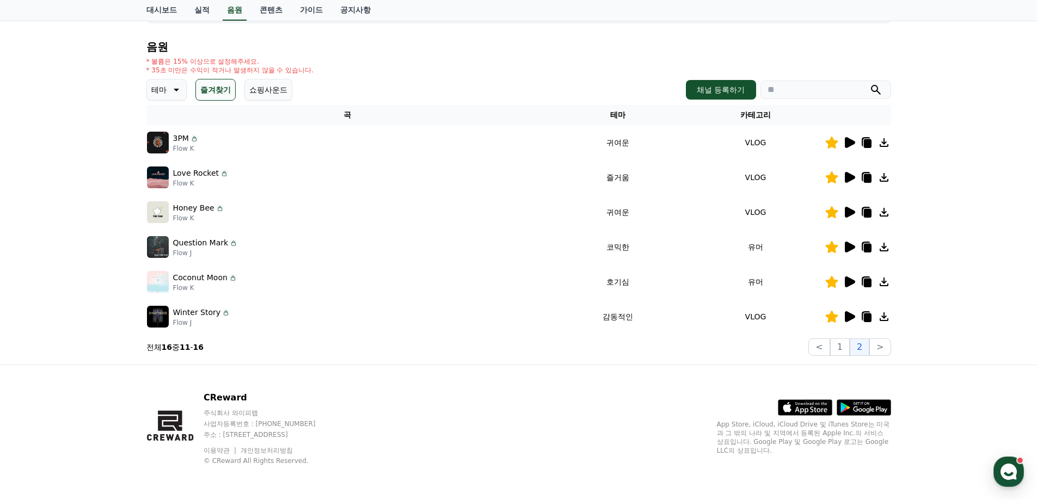
click at [847, 142] on icon at bounding box center [850, 142] width 10 height 11
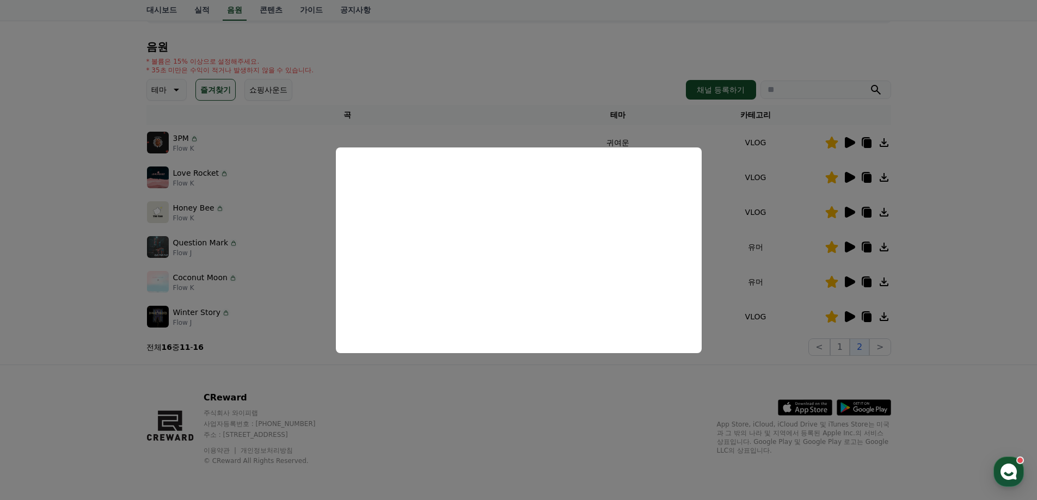
click at [941, 194] on button "close modal" at bounding box center [518, 250] width 1037 height 500
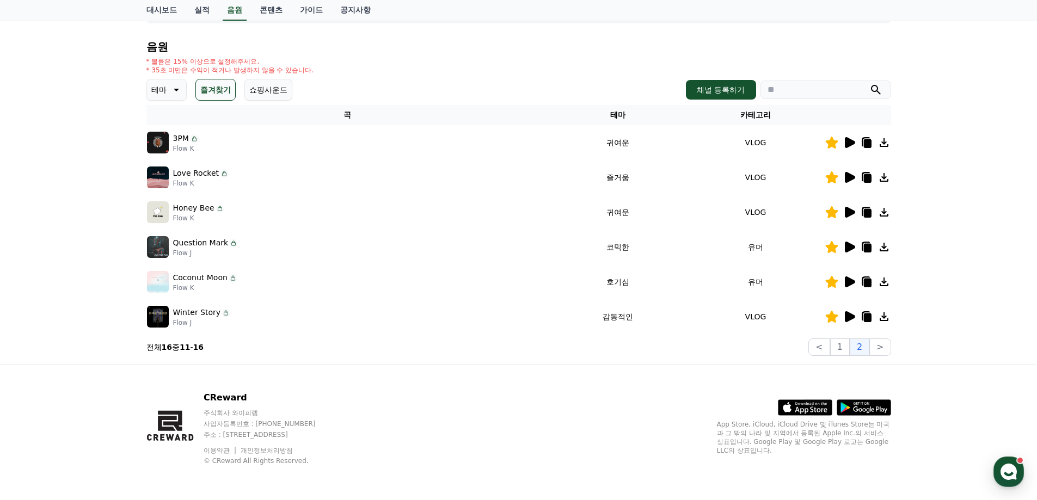
click at [849, 280] on icon at bounding box center [850, 282] width 10 height 11
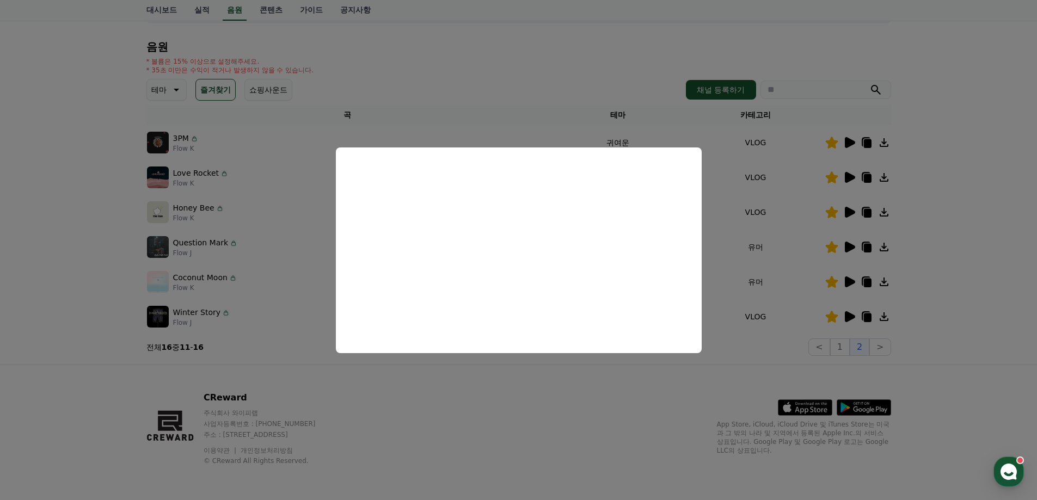
click at [577, 385] on button "close modal" at bounding box center [518, 250] width 1037 height 500
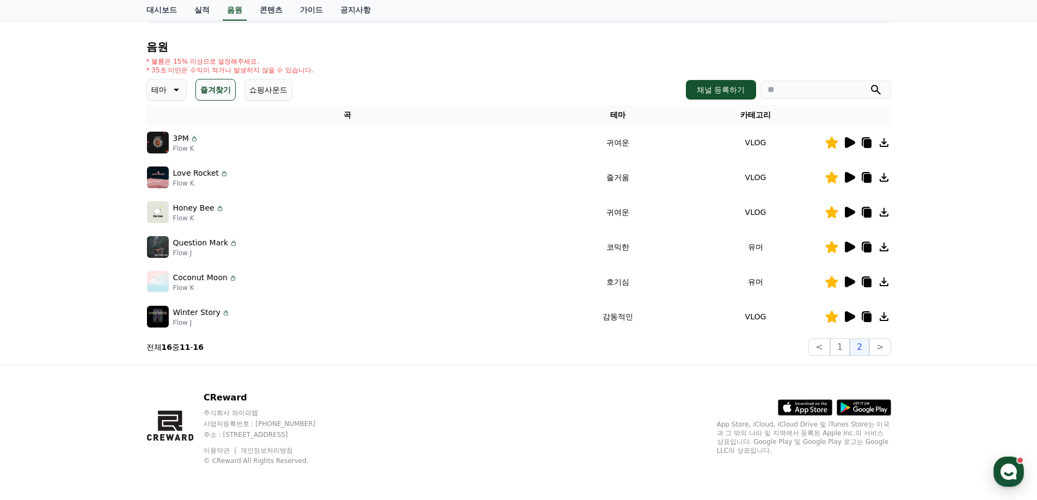
click at [846, 146] on icon at bounding box center [850, 142] width 10 height 11
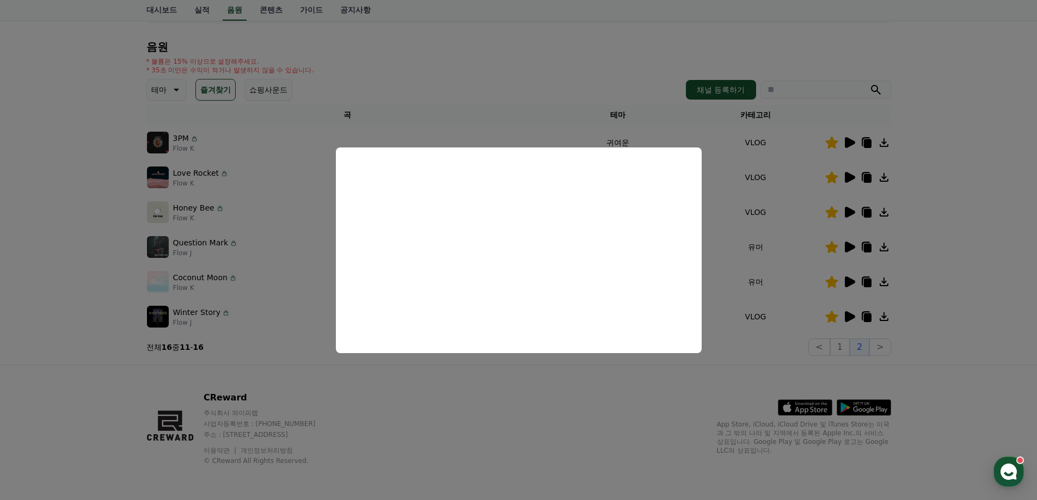
click at [542, 384] on button "close modal" at bounding box center [518, 250] width 1037 height 500
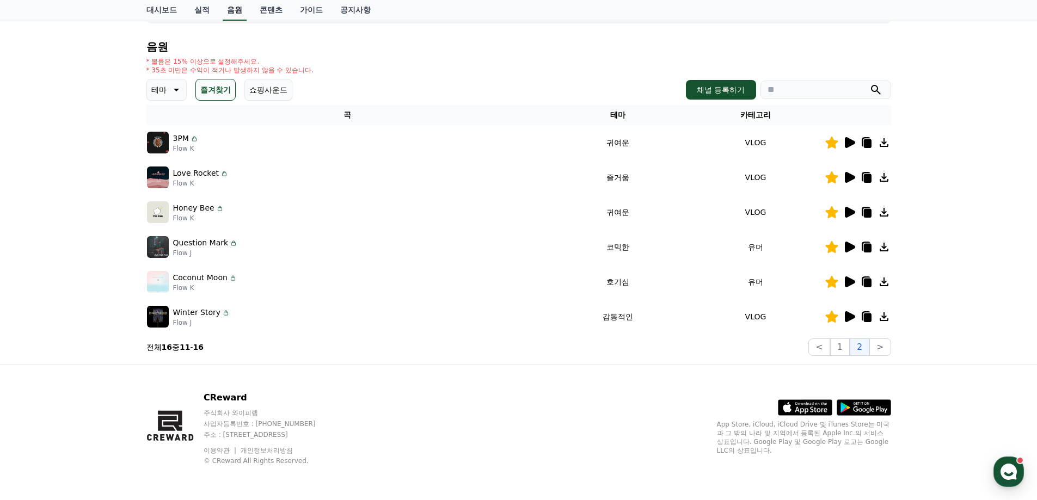
click at [235, 14] on link "음원" at bounding box center [235, 10] width 24 height 21
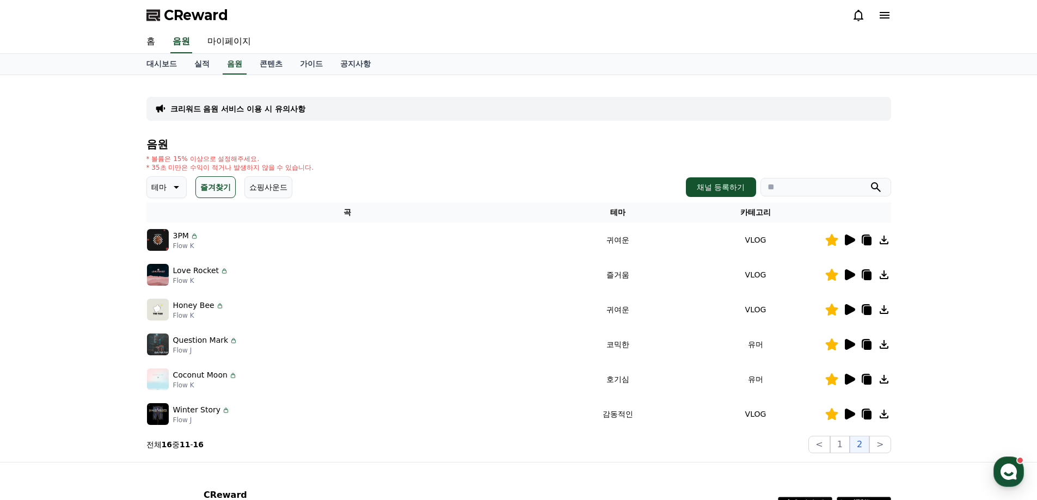
click at [157, 187] on p "테마" at bounding box center [158, 187] width 15 height 15
click at [175, 268] on button "호기심" at bounding box center [164, 273] width 32 height 24
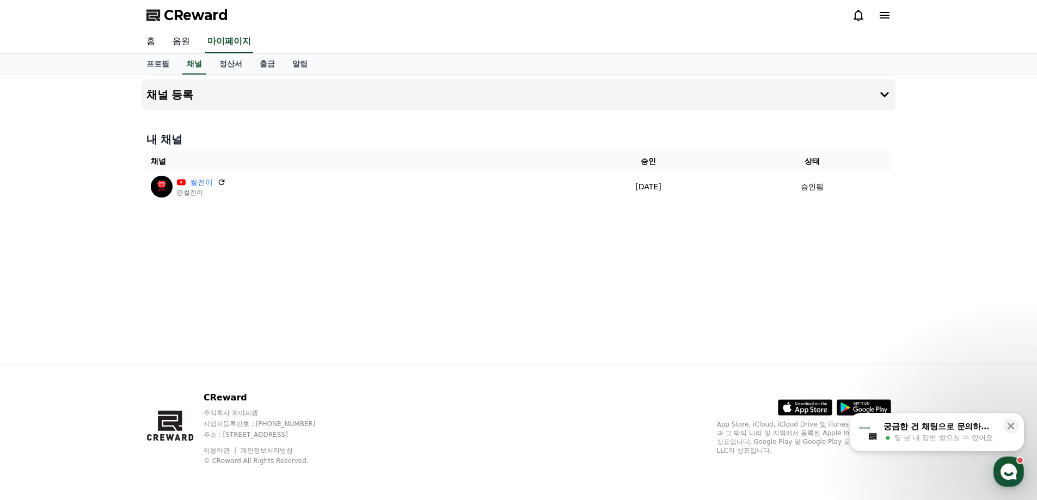
click at [191, 43] on link "음원" at bounding box center [181, 41] width 35 height 23
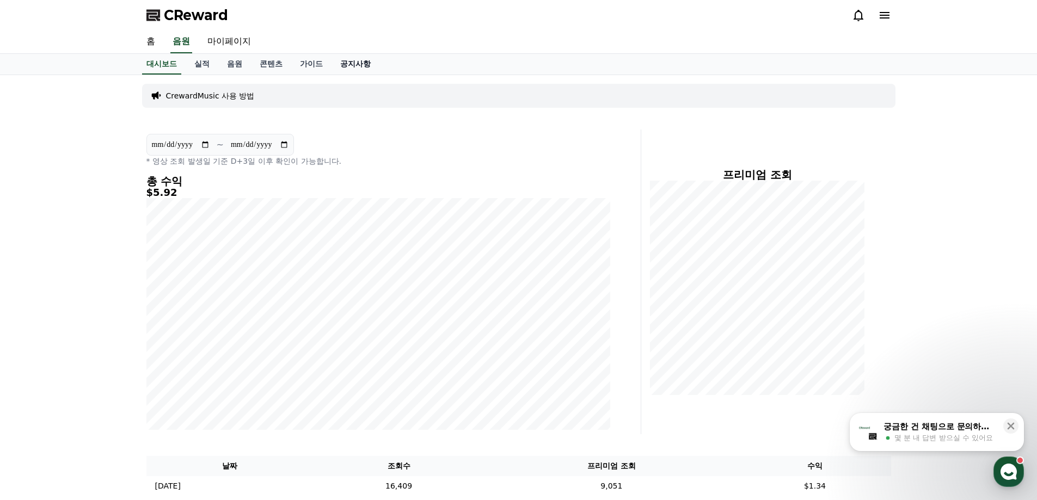
click at [360, 60] on link "공지사항" at bounding box center [356, 64] width 48 height 21
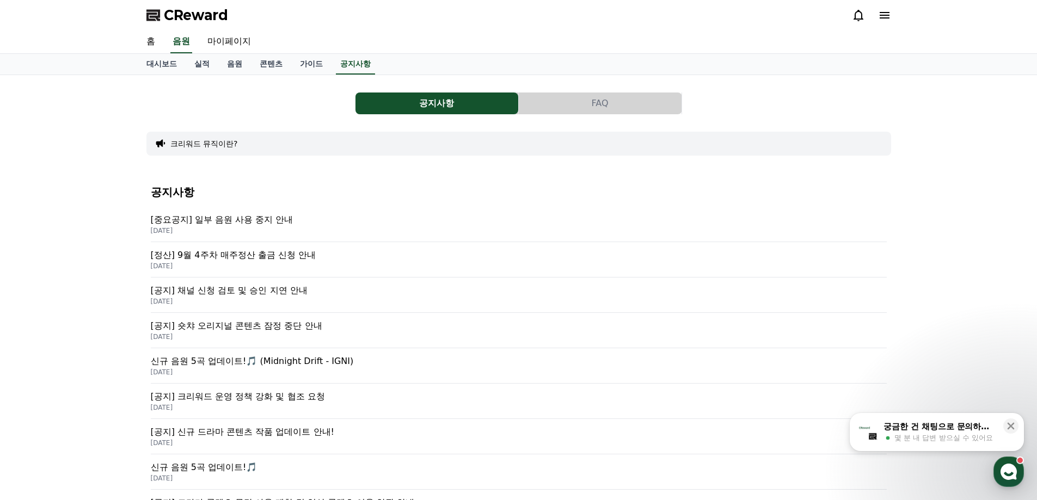
click at [261, 217] on p "[중요공지] 일부 음원 사용 중지 안내" at bounding box center [519, 219] width 736 height 13
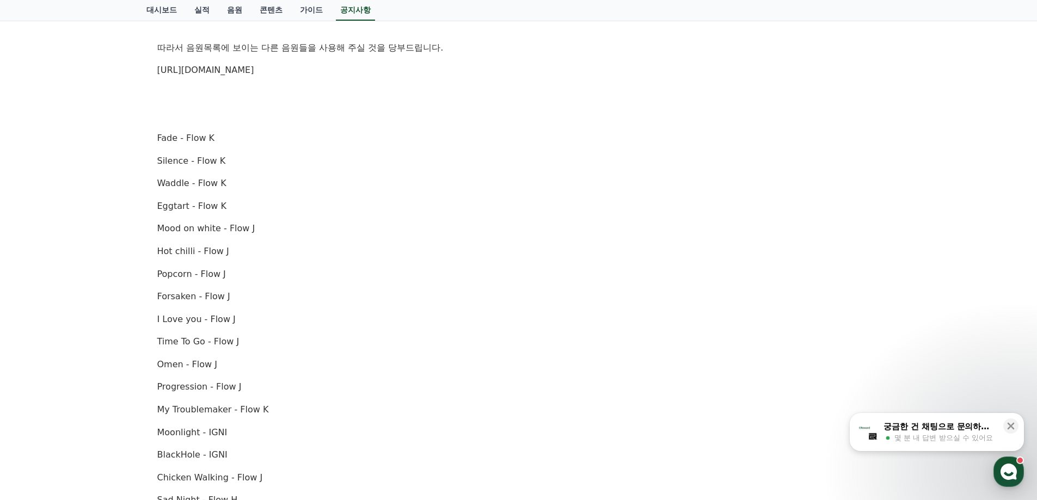
scroll to position [327, 0]
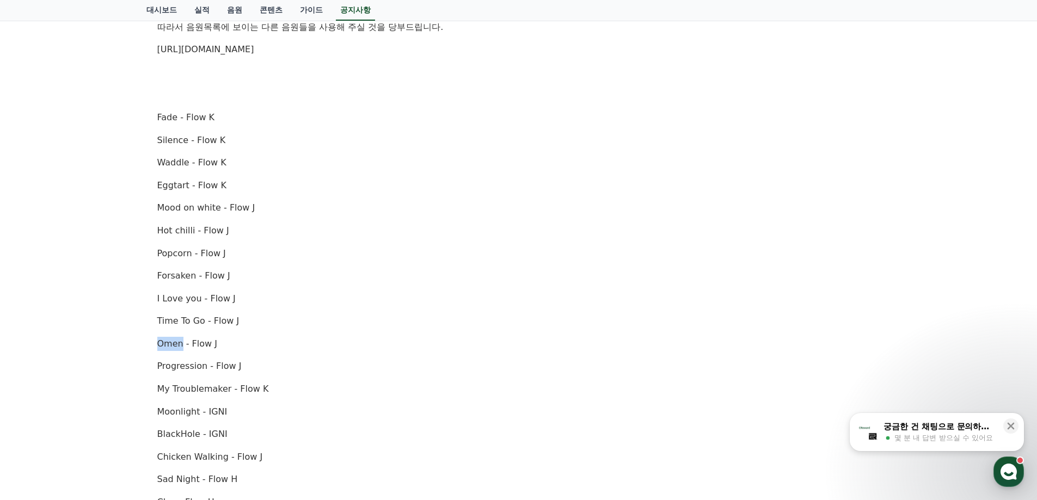
drag, startPoint x: 157, startPoint y: 343, endPoint x: 180, endPoint y: 342, distance: 22.4
click at [180, 342] on p "Omen - Flow J" at bounding box center [518, 344] width 723 height 14
copy p "Omen"
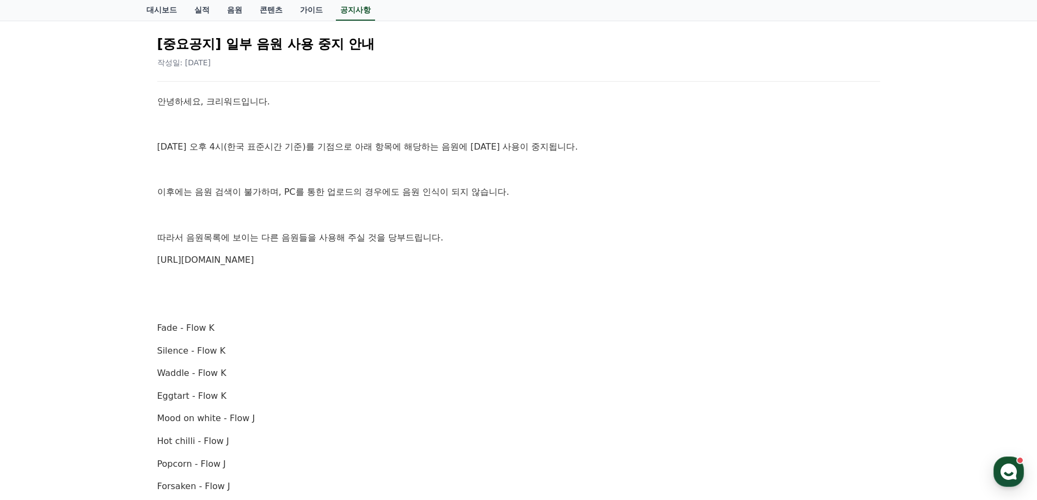
scroll to position [97, 0]
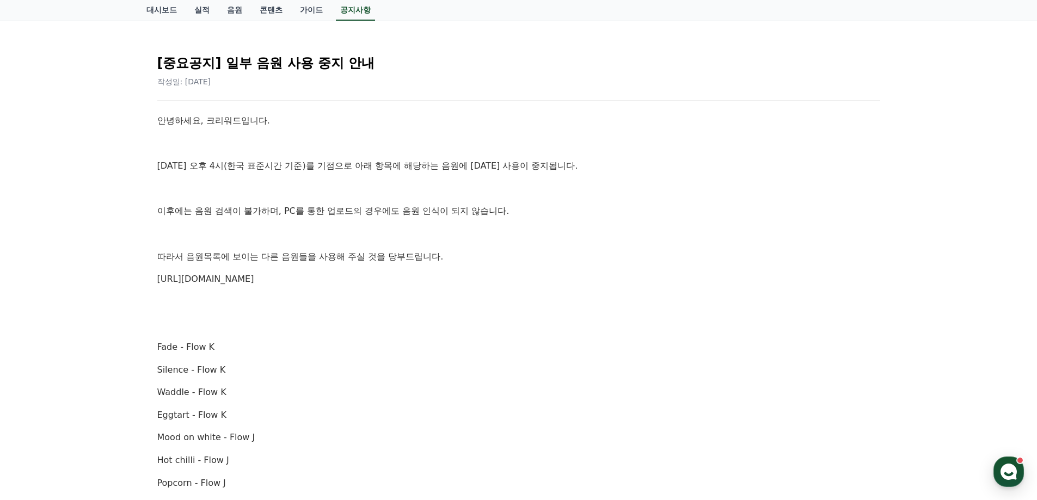
drag, startPoint x: 301, startPoint y: 277, endPoint x: 151, endPoint y: 281, distance: 149.8
copy link "https://creward.net/music/list/public"
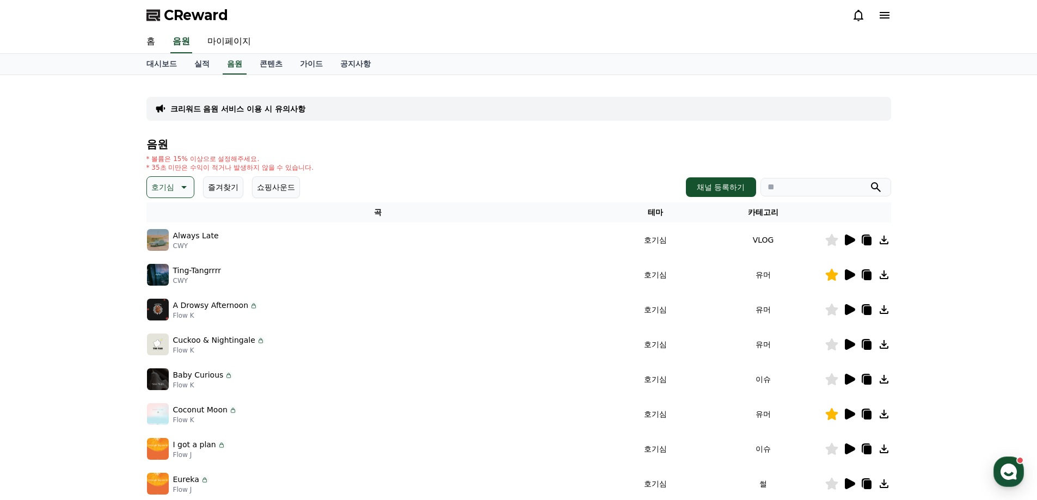
click at [853, 238] on icon at bounding box center [850, 240] width 10 height 11
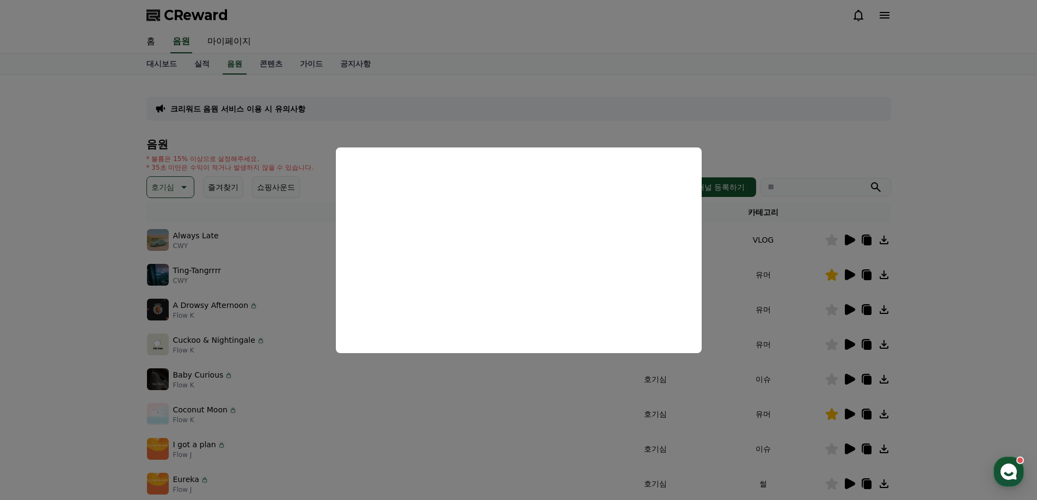
drag, startPoint x: 954, startPoint y: 296, endPoint x: 928, endPoint y: 307, distance: 27.8
click at [954, 296] on button "close modal" at bounding box center [518, 250] width 1037 height 500
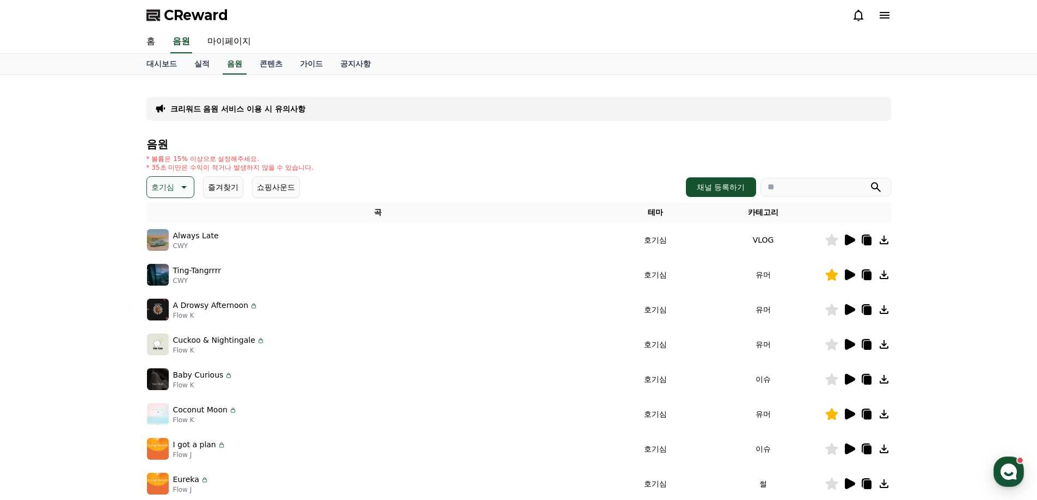
click at [852, 309] on icon at bounding box center [850, 309] width 10 height 11
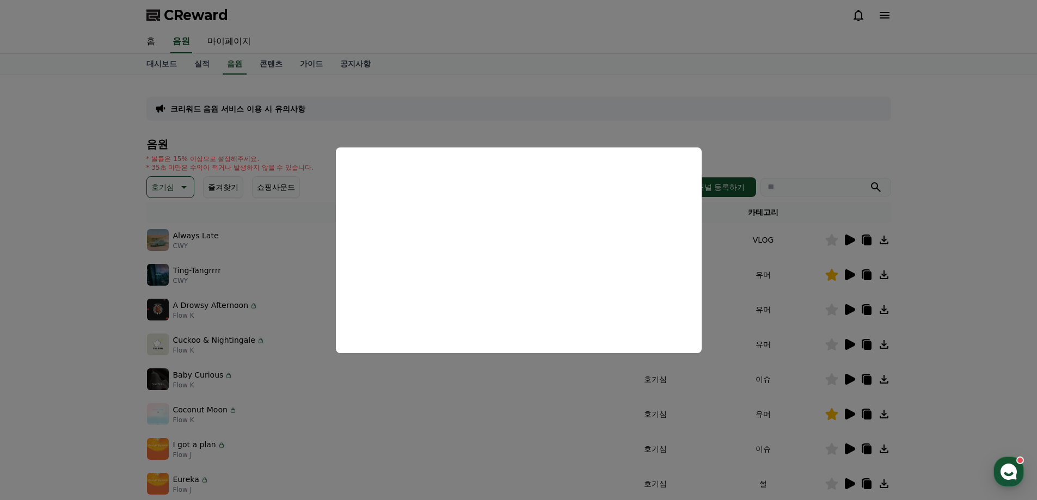
click at [965, 337] on button "close modal" at bounding box center [518, 250] width 1037 height 500
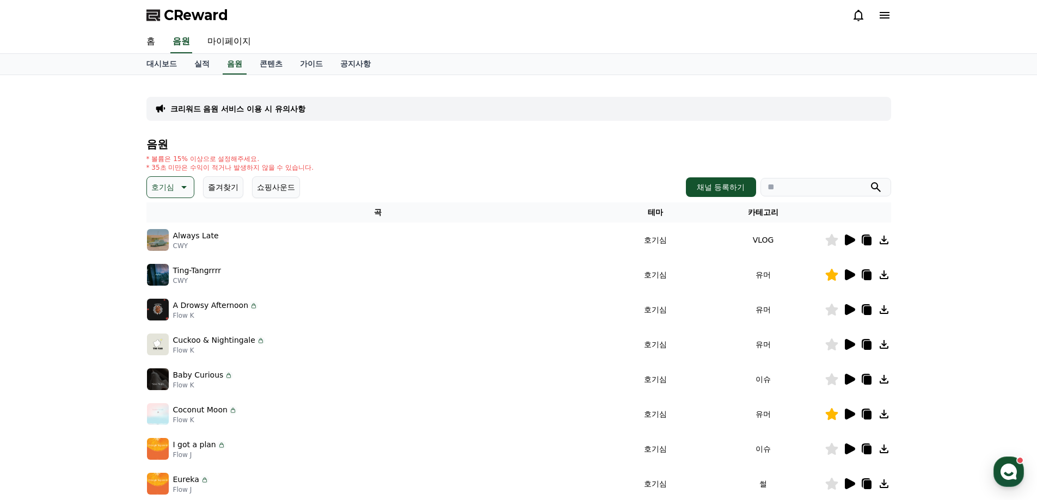
click at [850, 345] on icon at bounding box center [850, 344] width 10 height 11
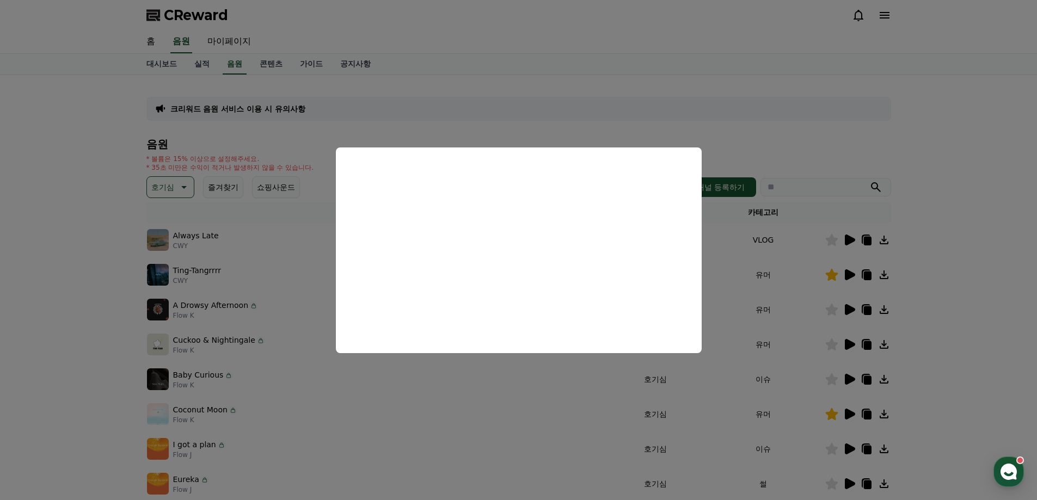
click at [941, 273] on button "close modal" at bounding box center [518, 250] width 1037 height 500
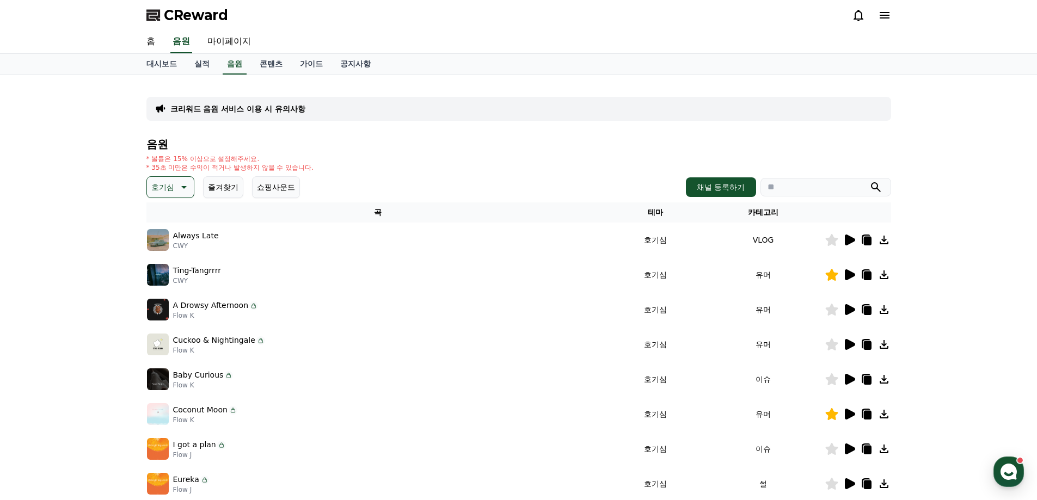
click at [167, 185] on p "호기심" at bounding box center [162, 187] width 23 height 15
click at [174, 252] on button "통통튀는" at bounding box center [167, 249] width 39 height 24
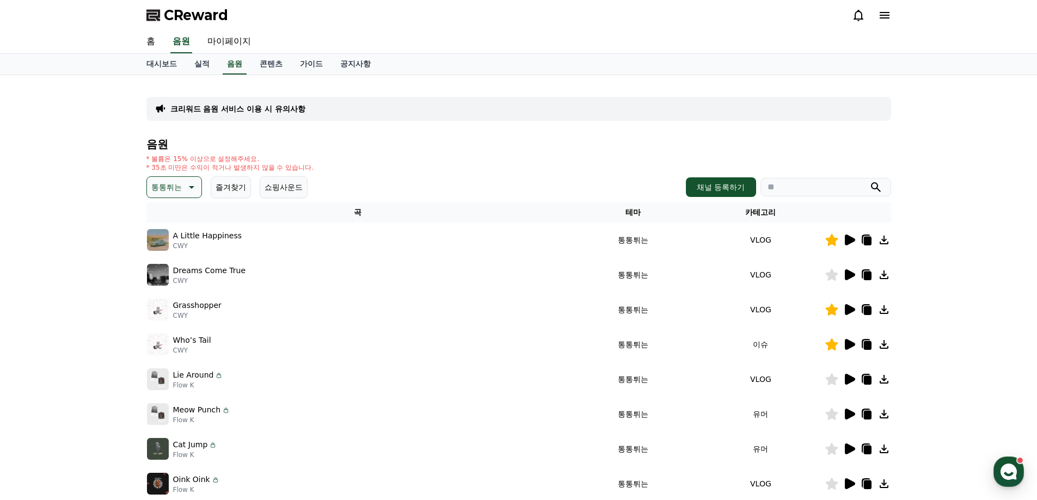
click at [852, 278] on icon at bounding box center [849, 274] width 13 height 13
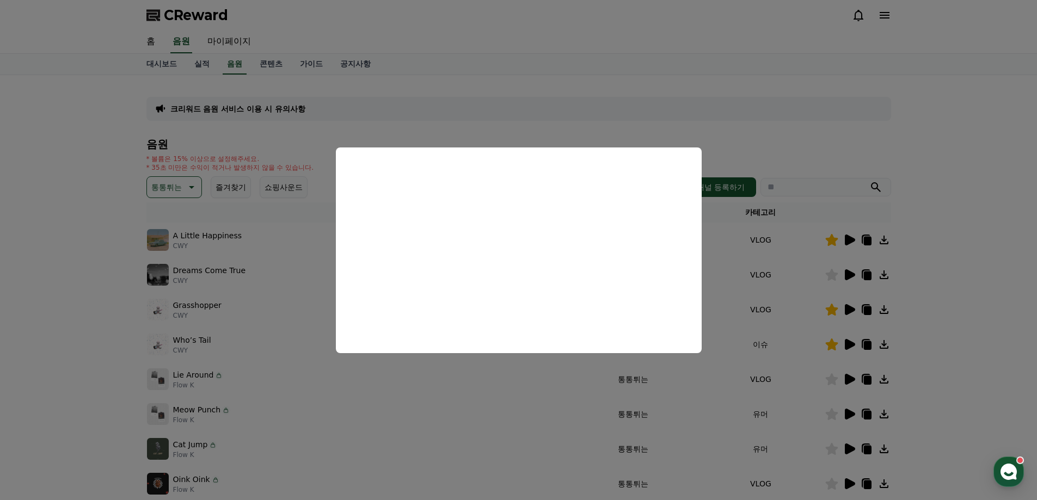
click at [959, 320] on button "close modal" at bounding box center [518, 250] width 1037 height 500
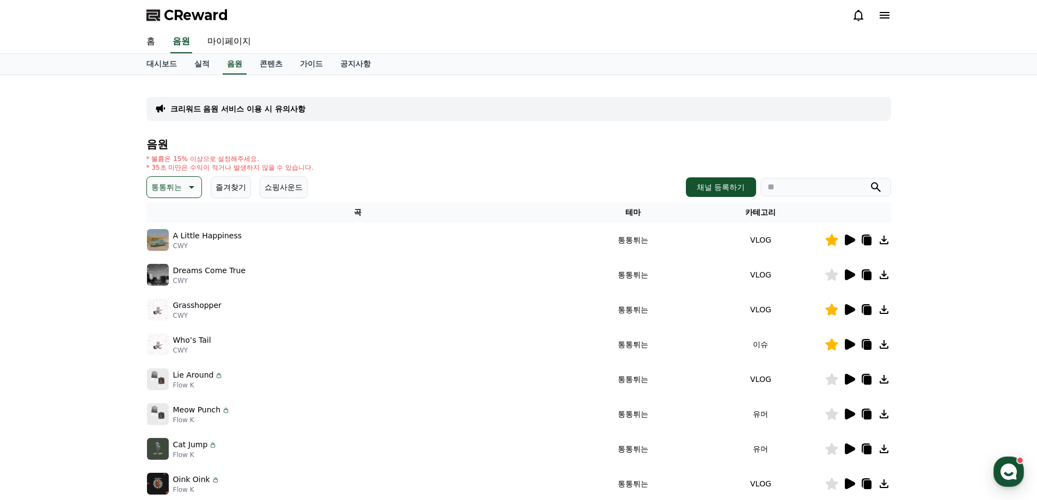
click at [844, 378] on icon at bounding box center [849, 379] width 13 height 13
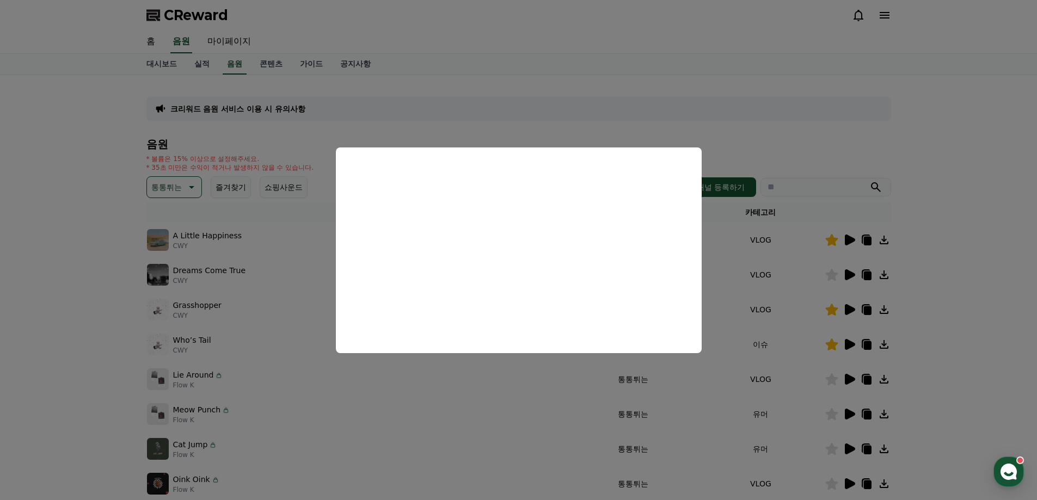
click at [965, 354] on button "close modal" at bounding box center [518, 250] width 1037 height 500
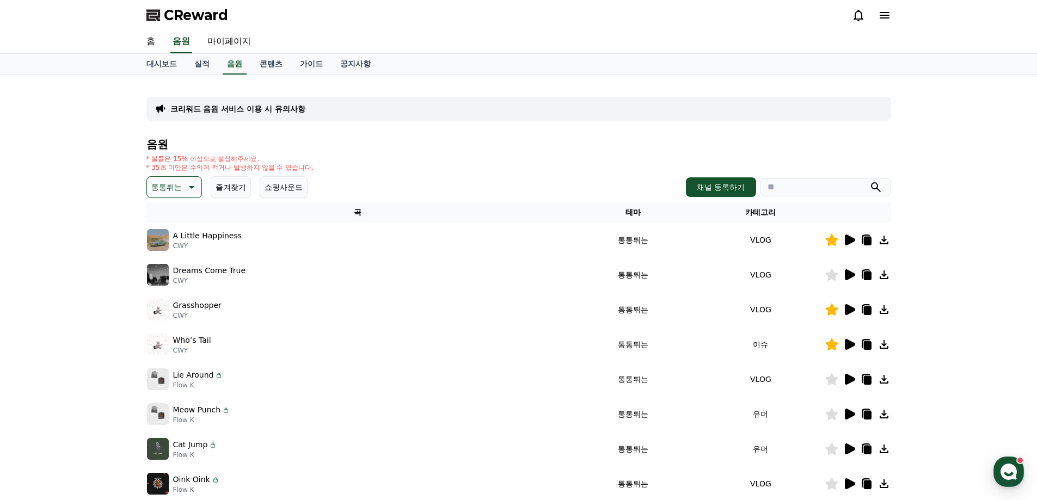
click at [850, 415] on icon at bounding box center [850, 414] width 10 height 11
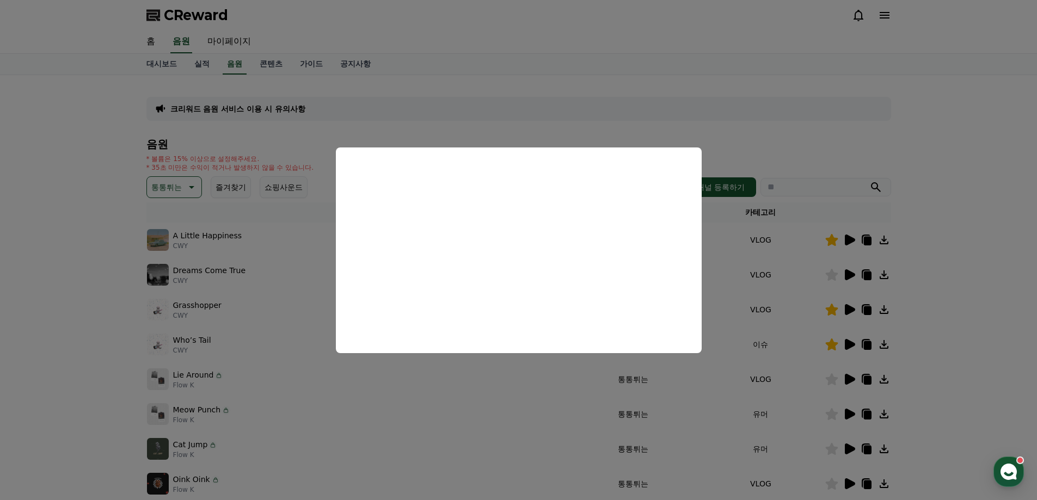
click at [989, 346] on button "close modal" at bounding box center [518, 250] width 1037 height 500
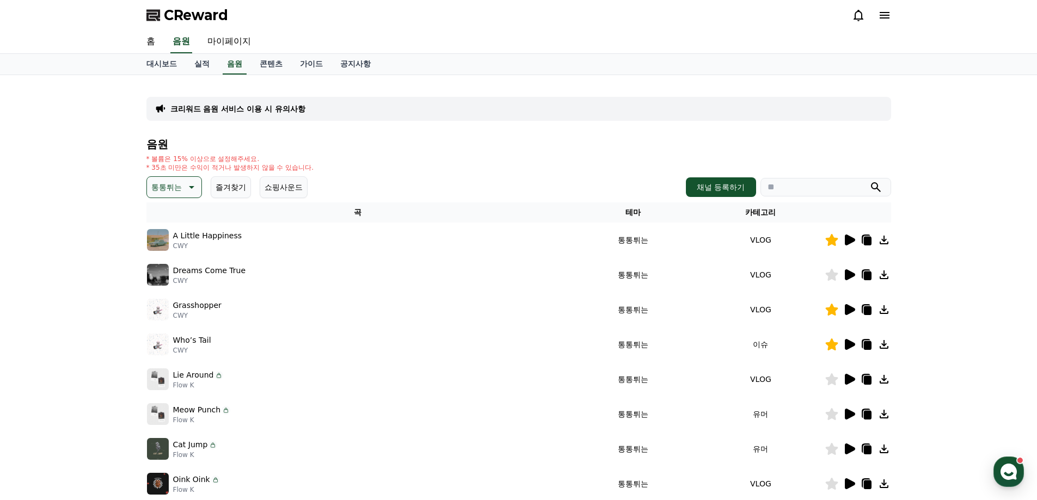
click at [866, 378] on icon at bounding box center [868, 380] width 8 height 9
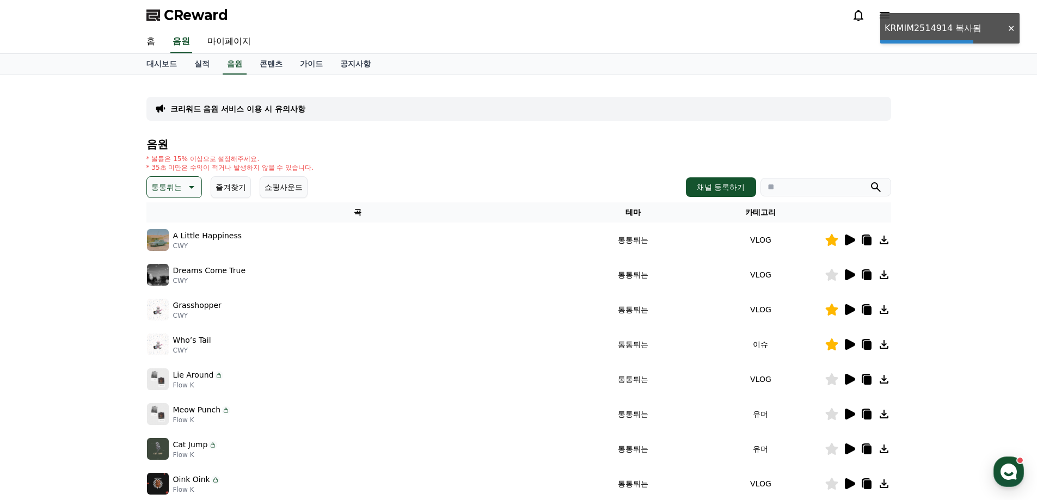
click at [830, 377] on icon at bounding box center [831, 380] width 13 height 12
click at [884, 376] on icon at bounding box center [884, 379] width 9 height 9
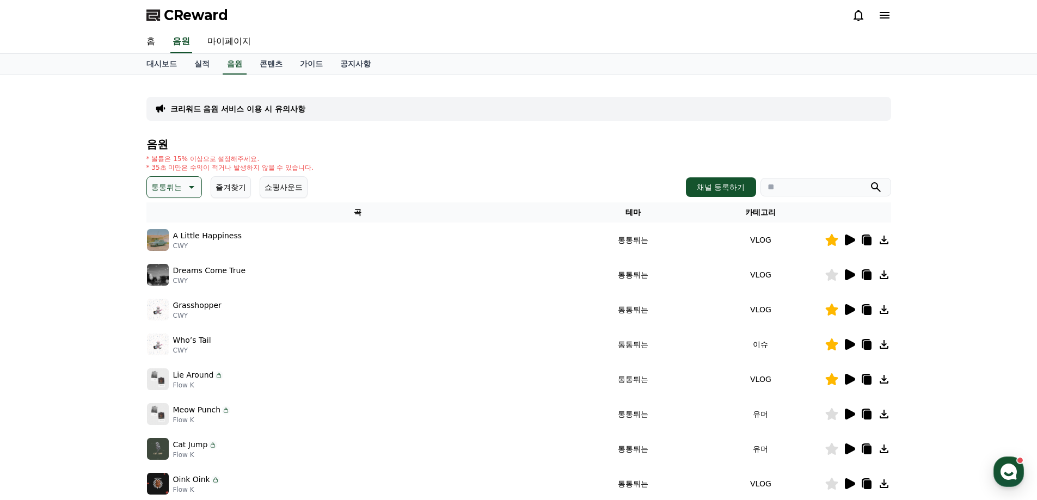
click at [955, 359] on div "크리워드 음원 서비스 이용 시 유의사항 음원 * 볼륨은 15% 이상으로 설정해주세요. * 35초 미만은 수익이 적거나 발생하지 않을 수 있습니…" at bounding box center [518, 338] width 1037 height 527
click at [748, 45] on div "홈 음원 마이페이지" at bounding box center [519, 41] width 762 height 23
click at [356, 467] on td "Oink Oink Flow K" at bounding box center [358, 484] width 424 height 35
